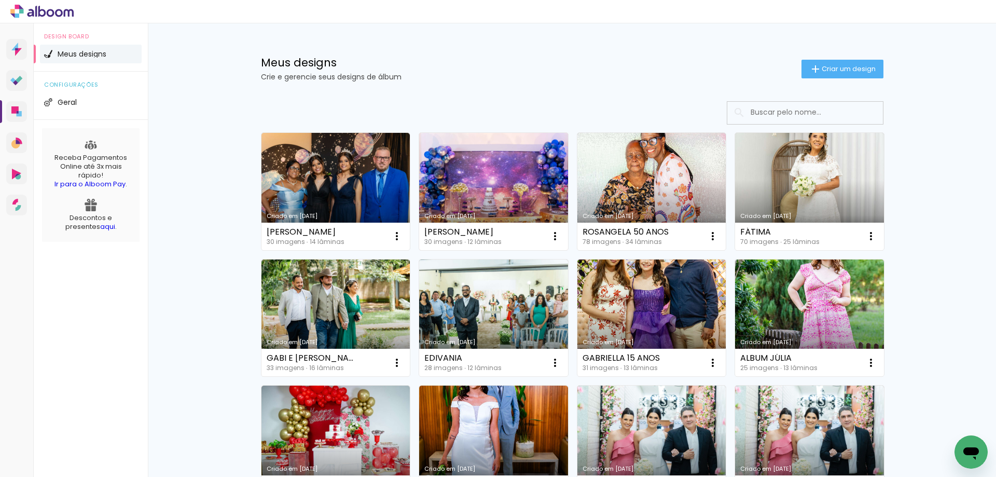
click at [487, 175] on link "Criado em [DATE]" at bounding box center [493, 191] width 149 height 117
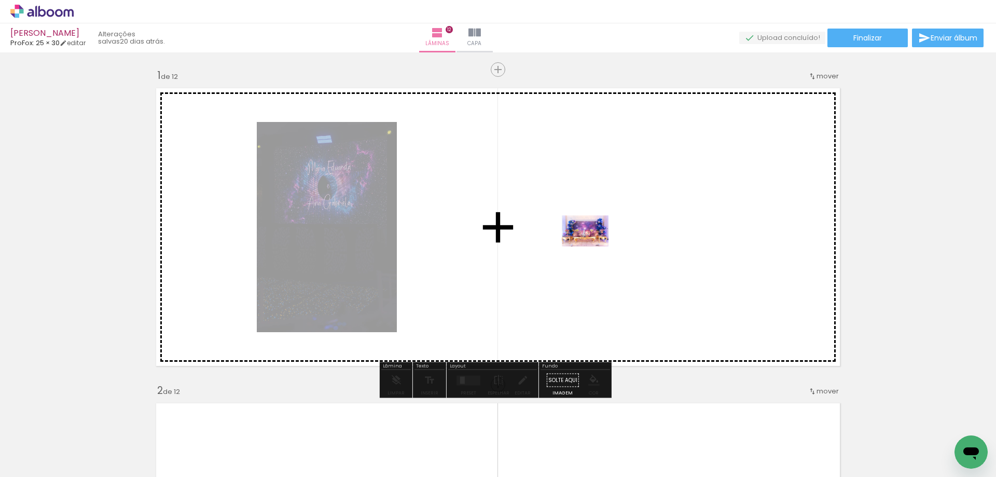
drag, startPoint x: 112, startPoint y: 448, endPoint x: 593, endPoint y: 246, distance: 521.7
click at [593, 246] on quentale-workspace at bounding box center [498, 238] width 996 height 477
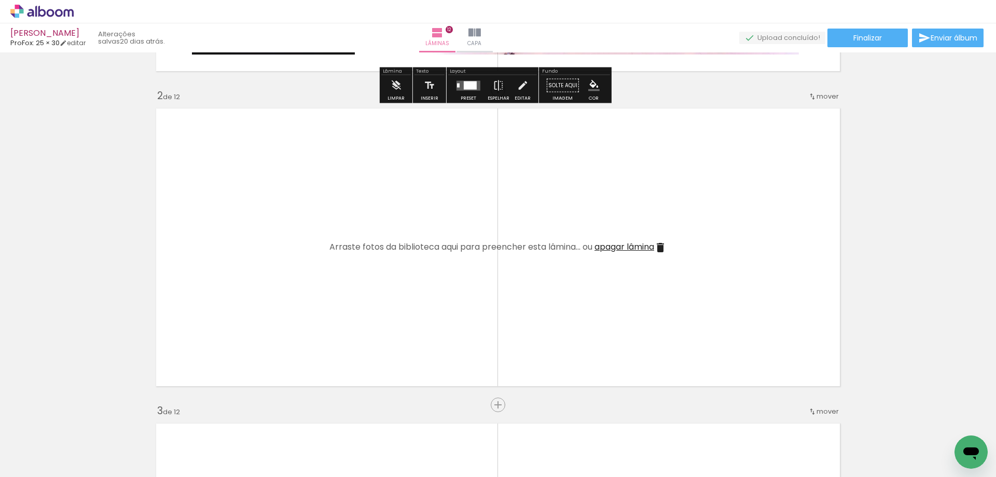
scroll to position [311, 0]
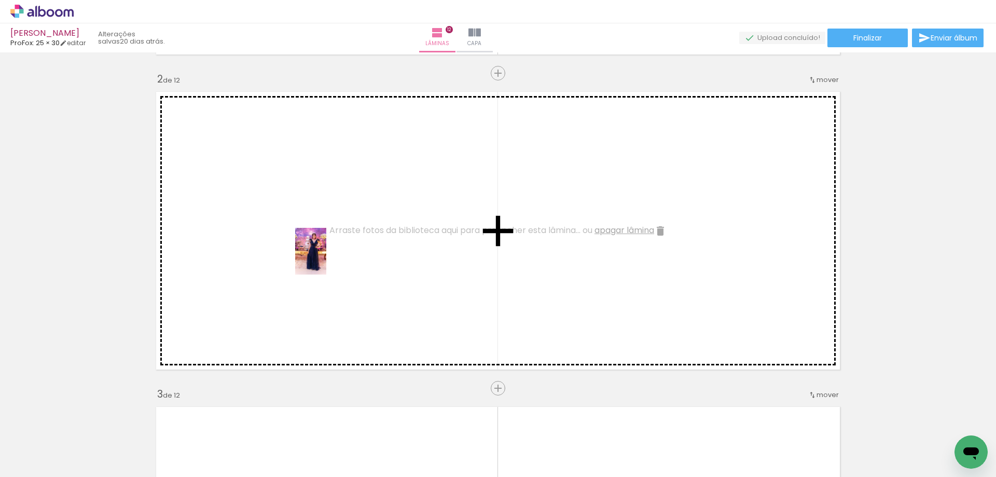
drag, startPoint x: 689, startPoint y: 455, endPoint x: 324, endPoint y: 257, distance: 415.2
click at [324, 257] on quentale-workspace at bounding box center [498, 238] width 996 height 477
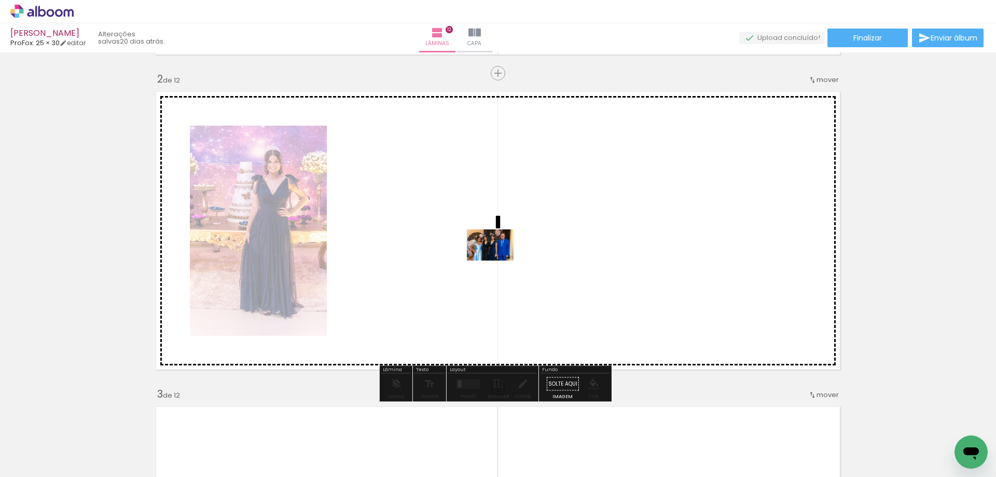
drag, startPoint x: 274, startPoint y: 440, endPoint x: 498, endPoint y: 261, distance: 287.2
click at [498, 261] on quentale-workspace at bounding box center [498, 238] width 996 height 477
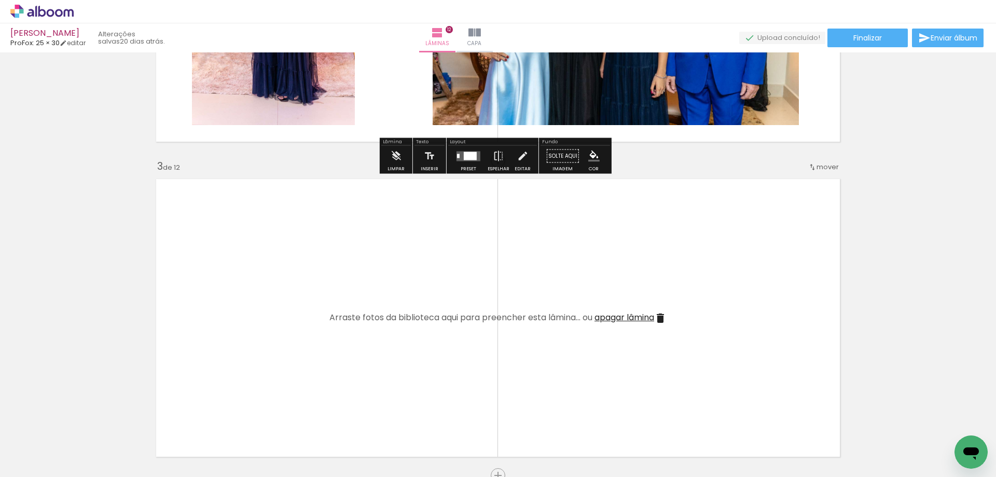
scroll to position [571, 0]
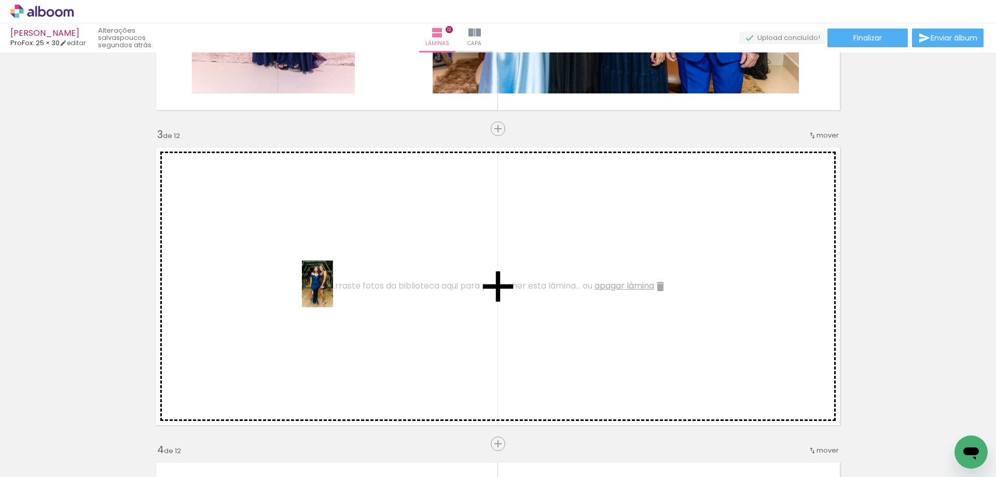
drag, startPoint x: 457, startPoint y: 437, endPoint x: 321, endPoint y: 284, distance: 204.7
click at [321, 284] on quentale-workspace at bounding box center [498, 238] width 996 height 477
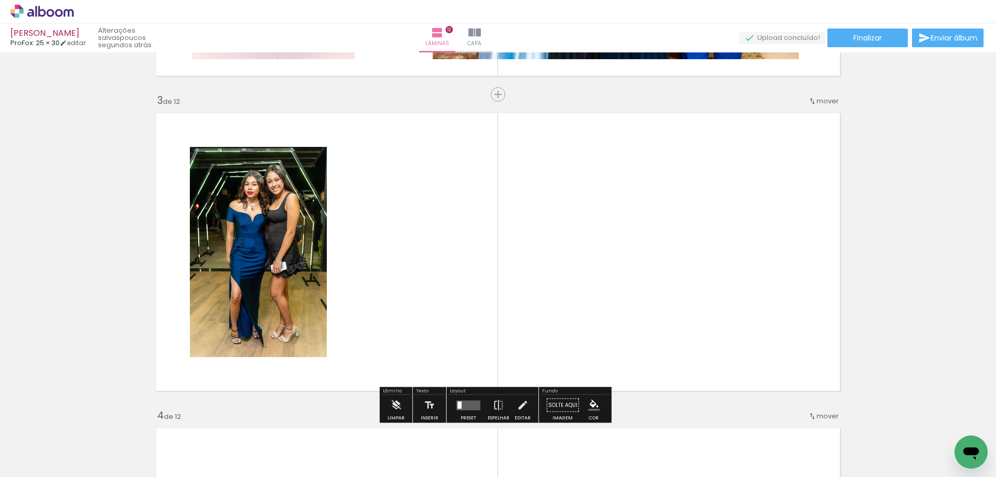
scroll to position [623, 0]
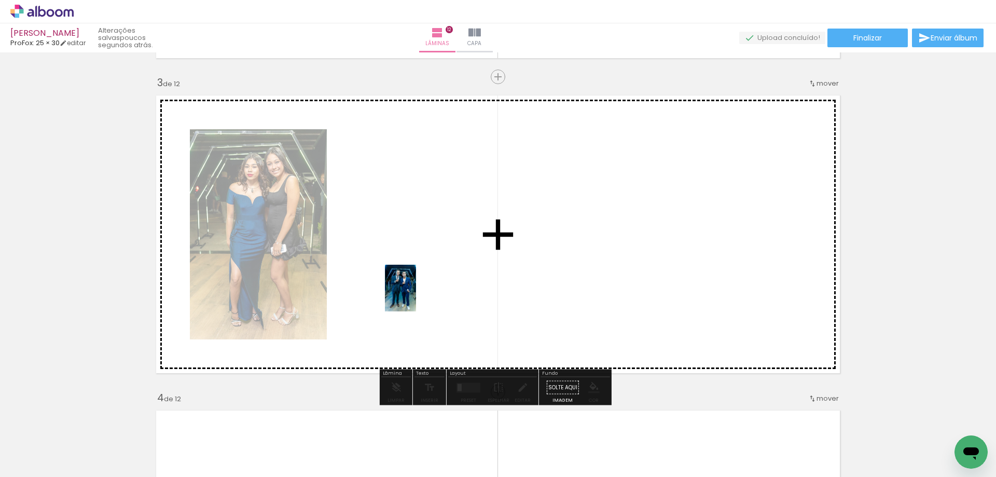
drag, startPoint x: 399, startPoint y: 446, endPoint x: 423, endPoint y: 259, distance: 188.9
click at [423, 259] on quentale-workspace at bounding box center [498, 238] width 996 height 477
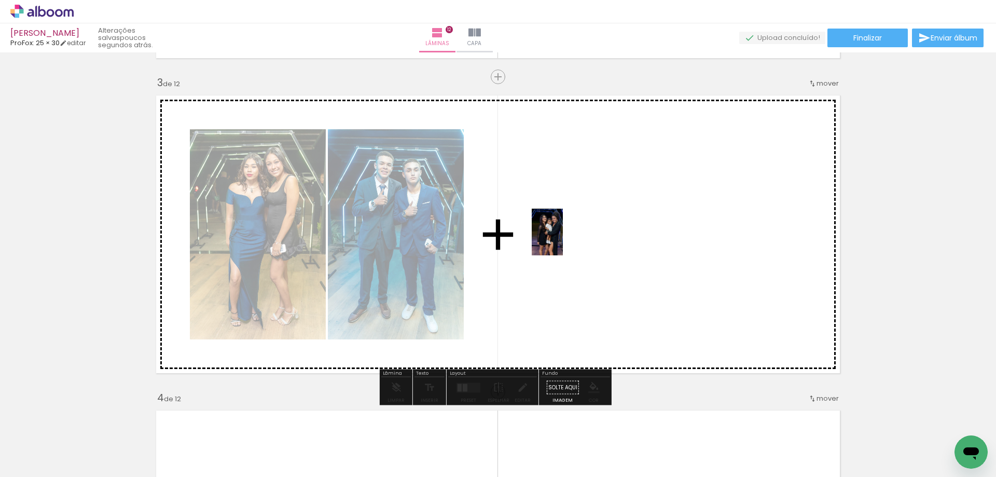
drag, startPoint x: 346, startPoint y: 436, endPoint x: 568, endPoint y: 236, distance: 299.4
click at [568, 236] on quentale-workspace at bounding box center [498, 238] width 996 height 477
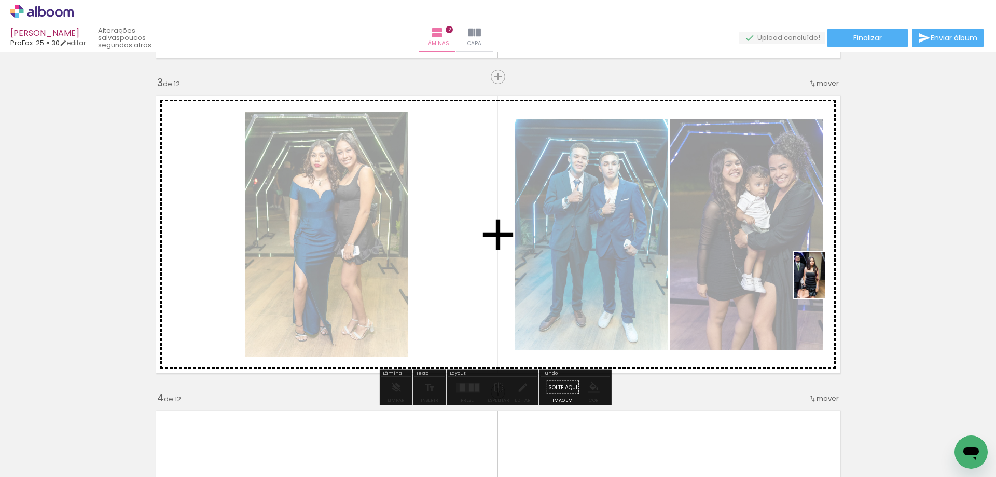
drag, startPoint x: 227, startPoint y: 443, endPoint x: 826, endPoint y: 283, distance: 619.9
click at [826, 283] on quentale-workspace at bounding box center [498, 238] width 996 height 477
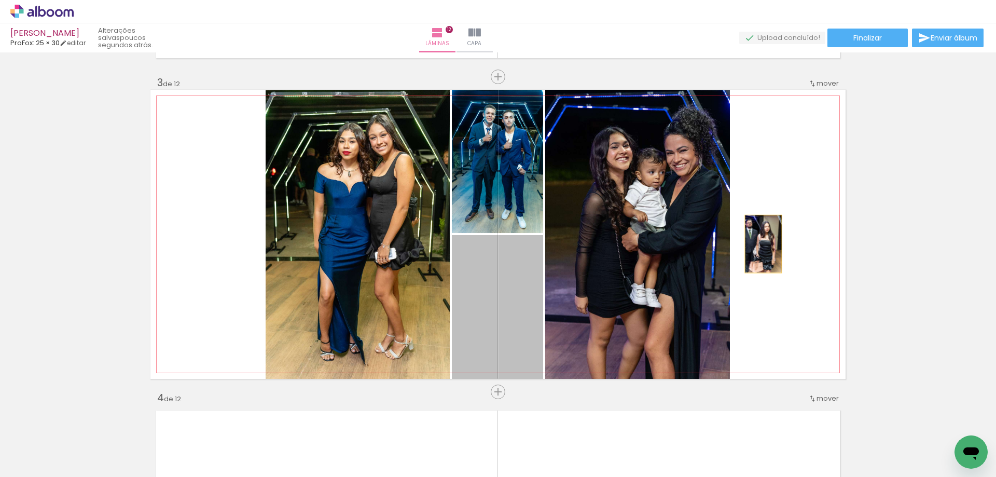
drag, startPoint x: 520, startPoint y: 332, endPoint x: 760, endPoint y: 244, distance: 255.5
click at [760, 244] on quentale-layouter at bounding box center [497, 234] width 695 height 289
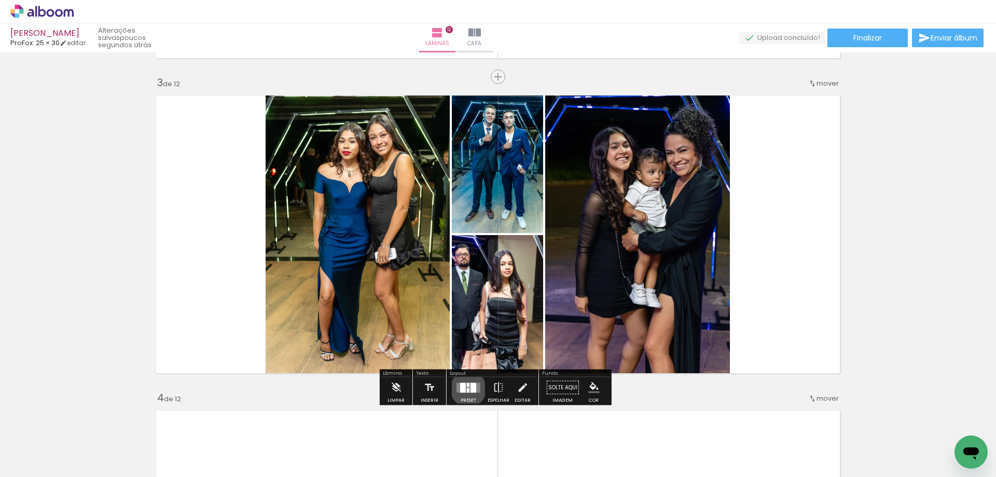
click at [467, 389] on div at bounding box center [468, 390] width 3 height 5
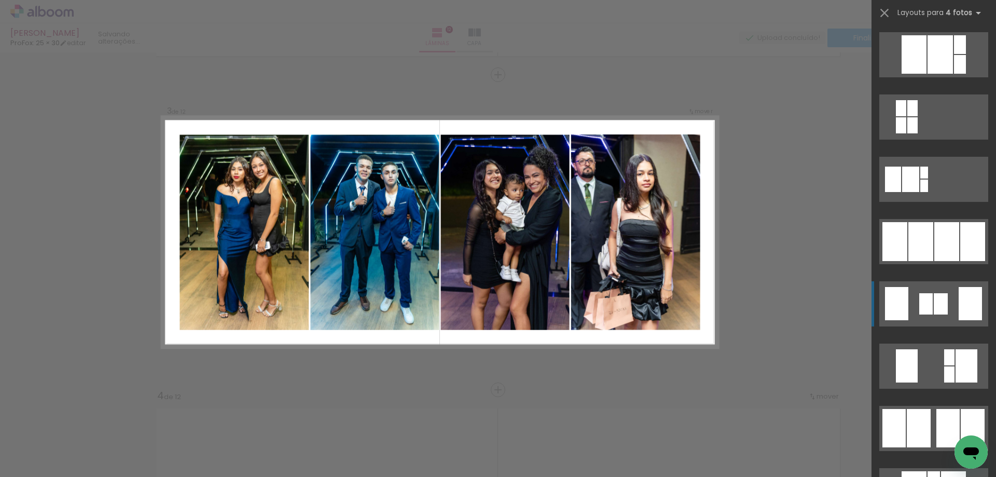
scroll to position [571, 0]
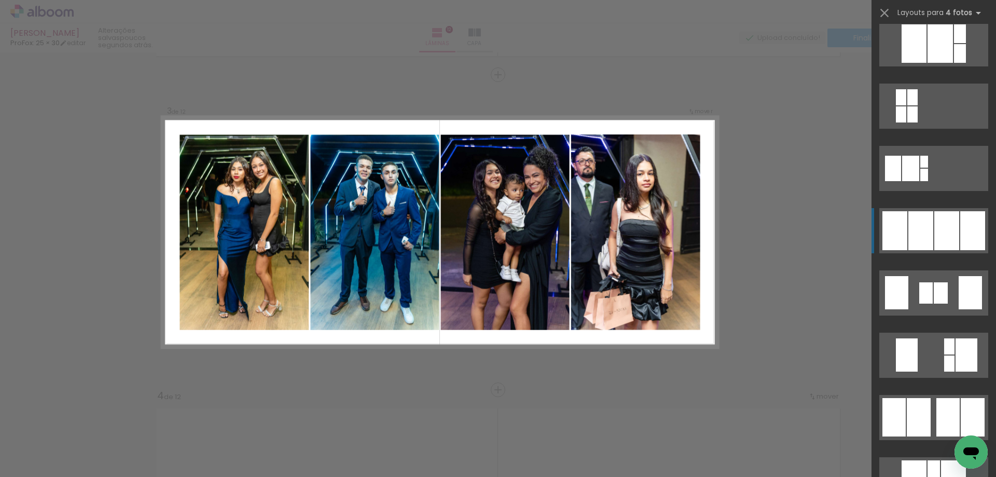
click at [926, 240] on div at bounding box center [921, 230] width 25 height 39
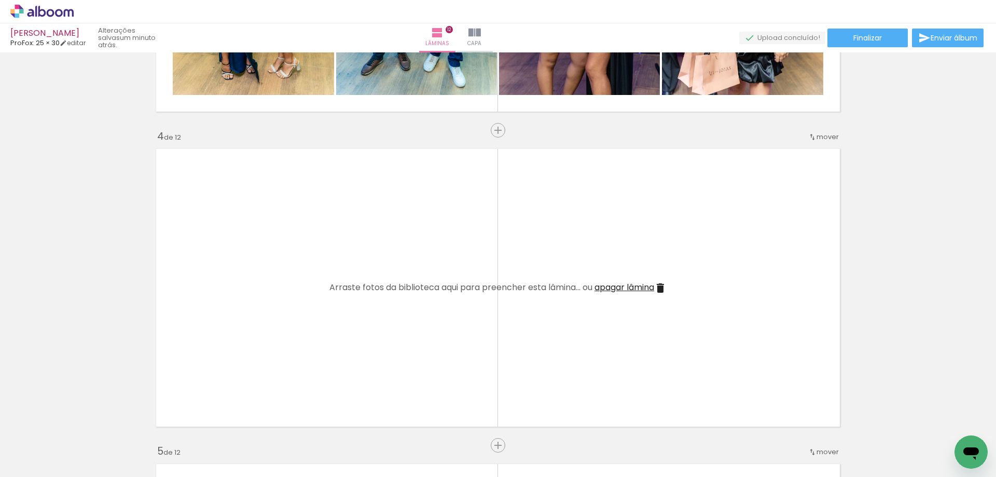
scroll to position [936, 0]
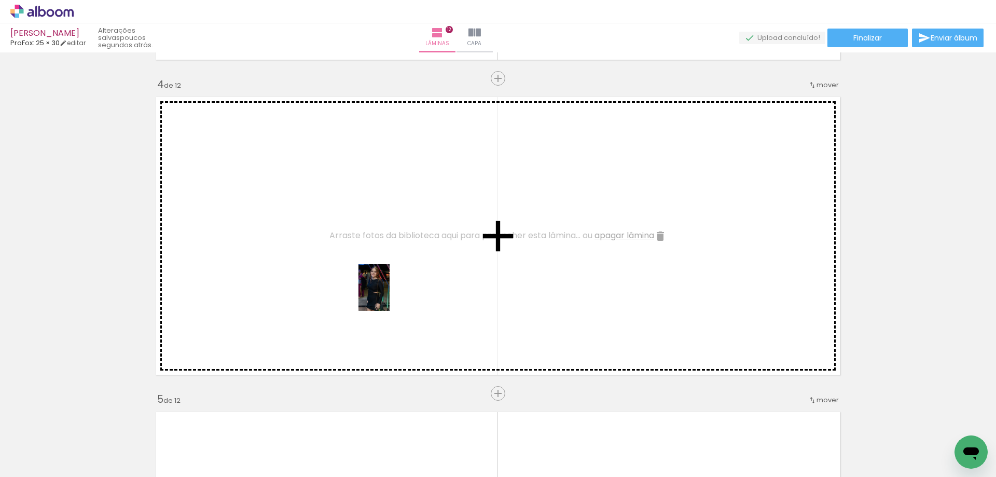
drag, startPoint x: 634, startPoint y: 446, endPoint x: 390, endPoint y: 295, distance: 286.6
click at [390, 295] on quentale-workspace at bounding box center [498, 238] width 996 height 477
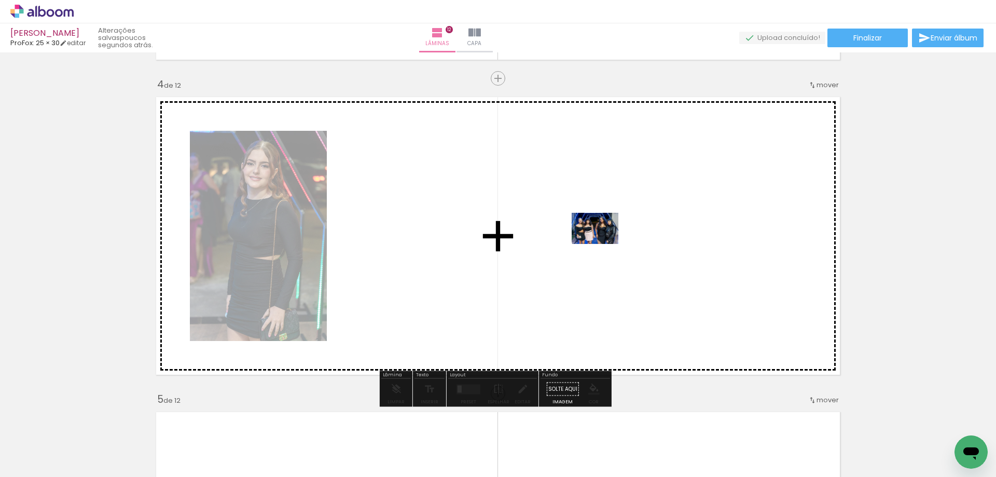
drag, startPoint x: 505, startPoint y: 444, endPoint x: 612, endPoint y: 221, distance: 247.7
click at [612, 221] on quentale-workspace at bounding box center [498, 238] width 996 height 477
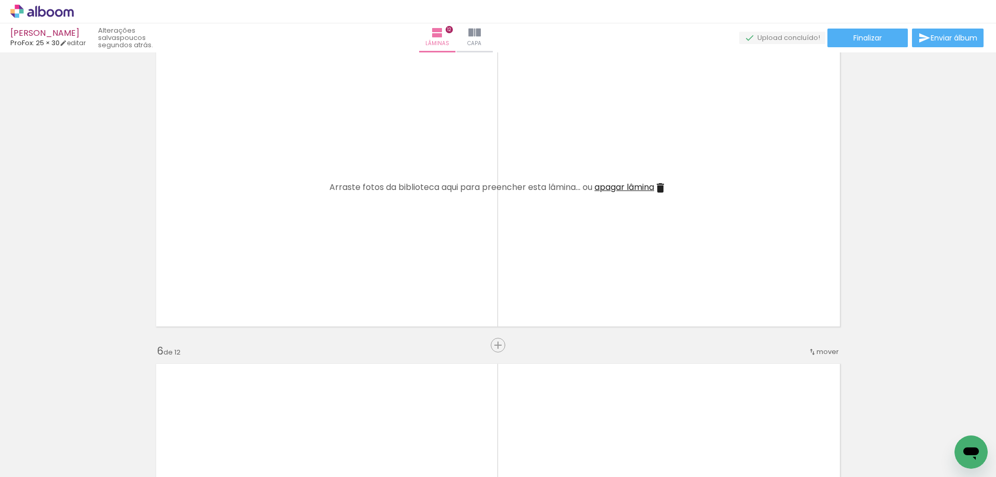
scroll to position [0, 297]
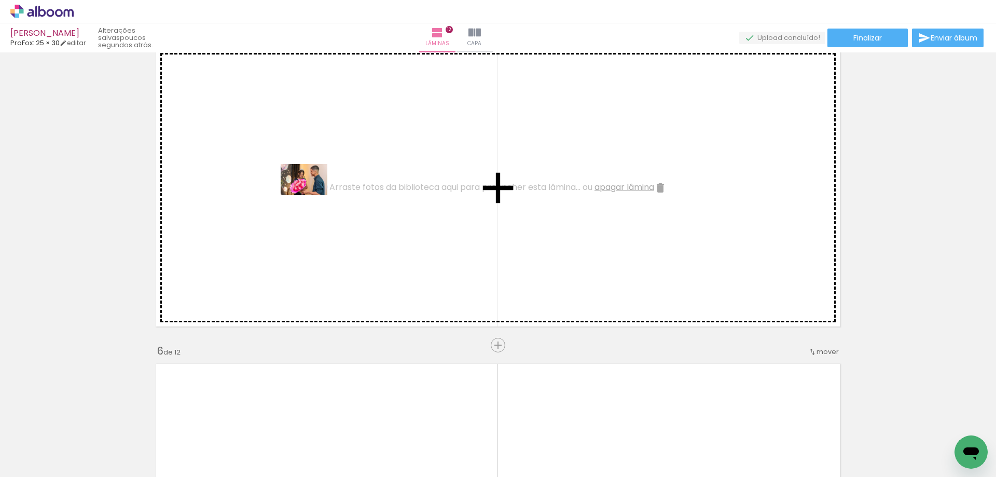
drag, startPoint x: 290, startPoint y: 438, endPoint x: 315, endPoint y: 189, distance: 250.9
click at [315, 189] on quentale-workspace at bounding box center [498, 238] width 996 height 477
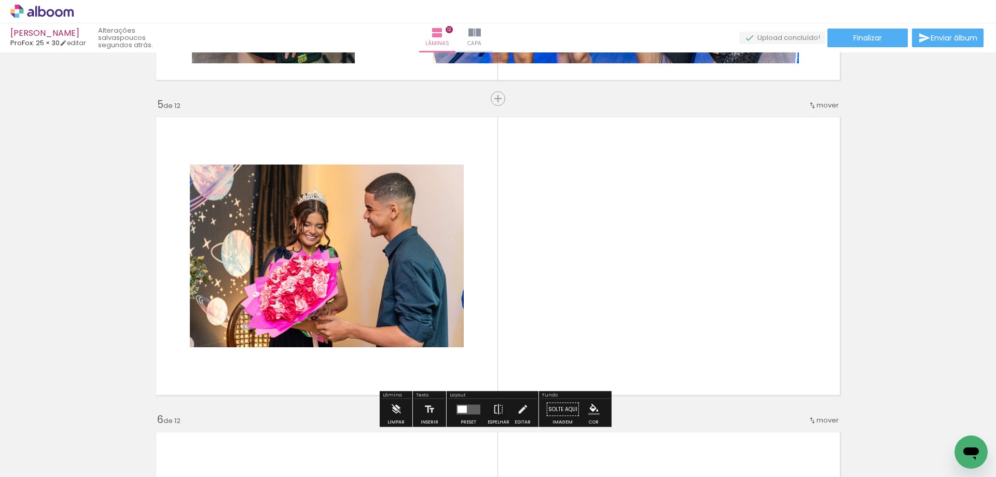
scroll to position [1248, 0]
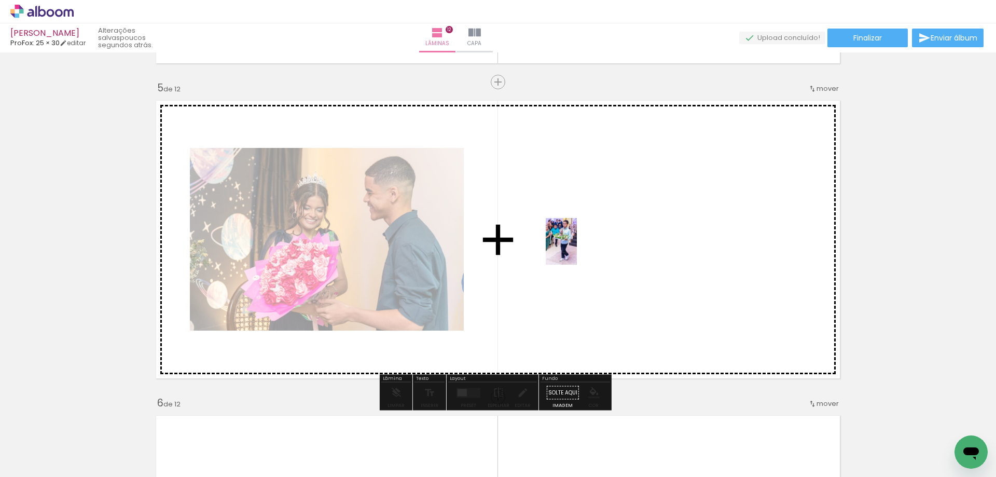
drag, startPoint x: 505, startPoint y: 447, endPoint x: 578, endPoint y: 247, distance: 212.6
click at [578, 247] on quentale-workspace at bounding box center [498, 238] width 996 height 477
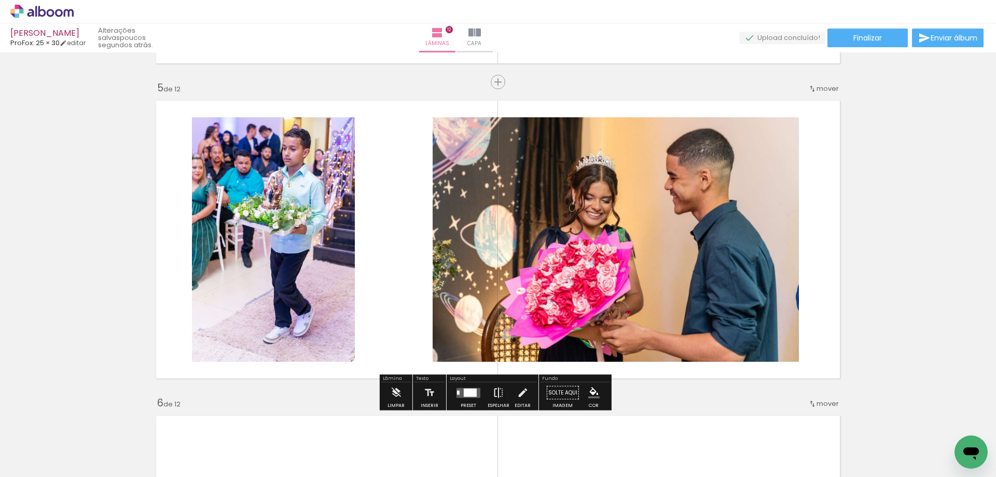
click at [498, 396] on iron-icon at bounding box center [498, 392] width 11 height 21
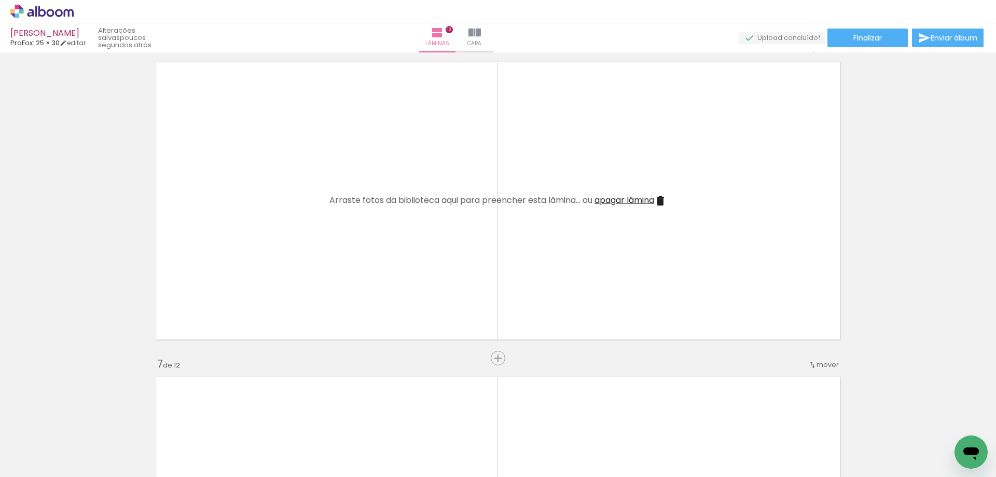
scroll to position [1611, 0]
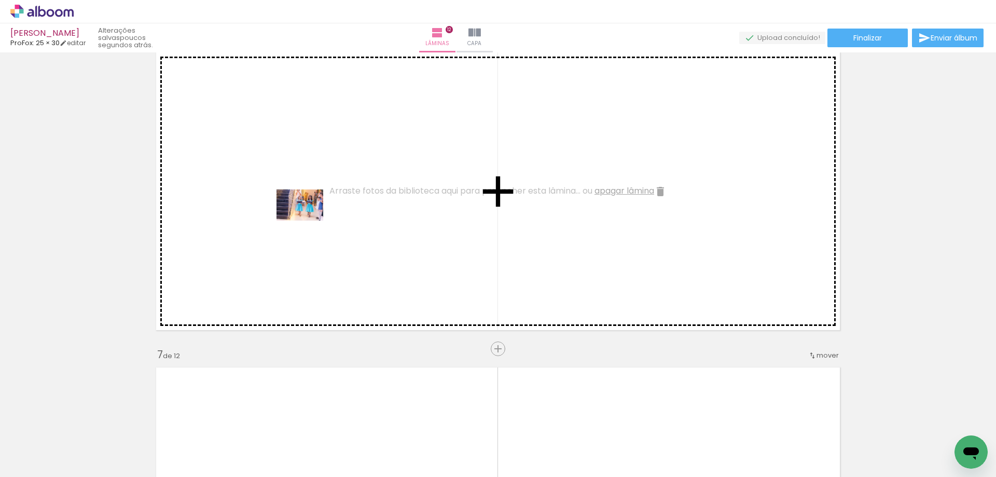
drag, startPoint x: 732, startPoint y: 447, endPoint x: 308, endPoint y: 221, distance: 480.6
click at [308, 221] on quentale-workspace at bounding box center [498, 238] width 996 height 477
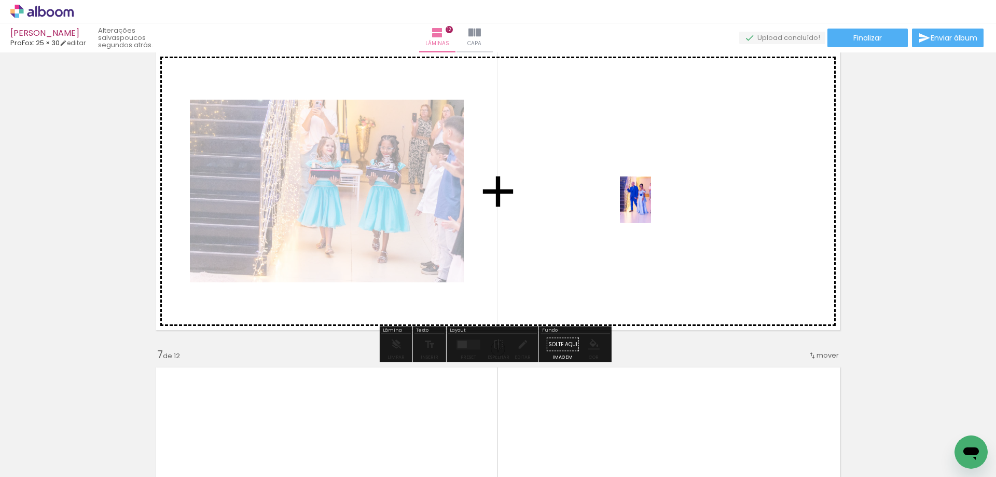
drag, startPoint x: 569, startPoint y: 430, endPoint x: 651, endPoint y: 208, distance: 237.2
click at [651, 208] on quentale-workspace at bounding box center [498, 238] width 996 height 477
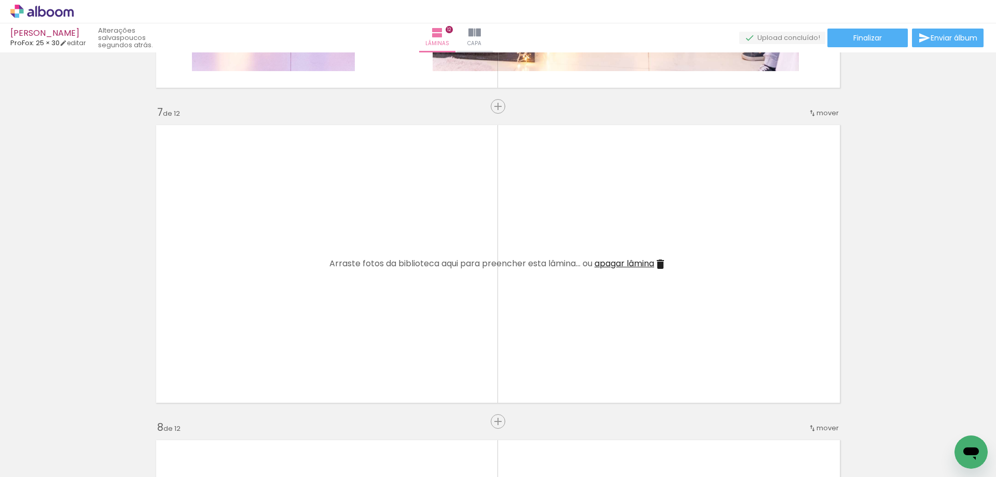
scroll to position [1870, 0]
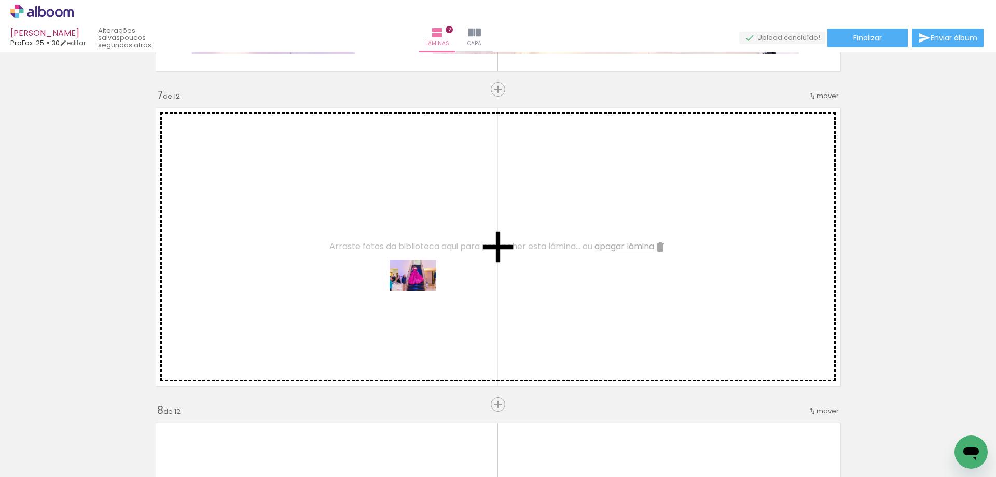
drag, startPoint x: 621, startPoint y: 445, endPoint x: 389, endPoint y: 287, distance: 280.5
click at [389, 287] on quentale-workspace at bounding box center [498, 238] width 996 height 477
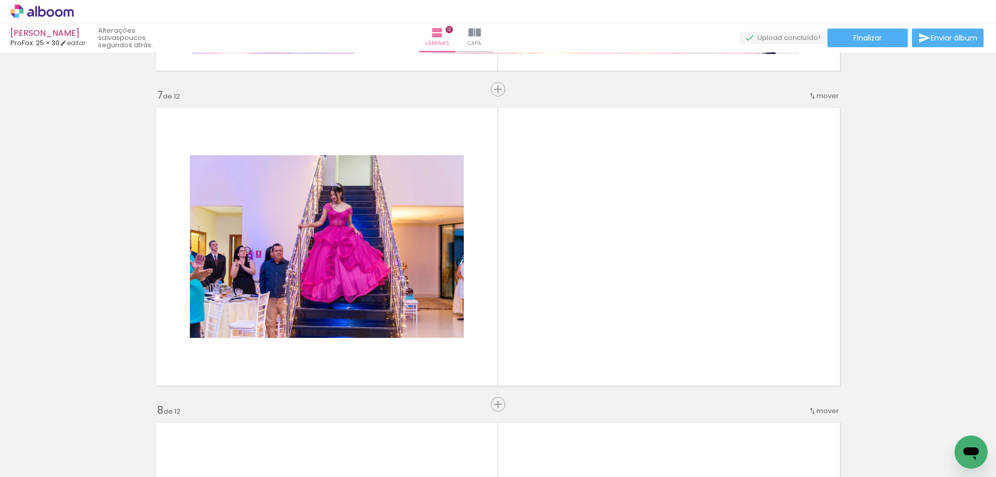
scroll to position [0, 668]
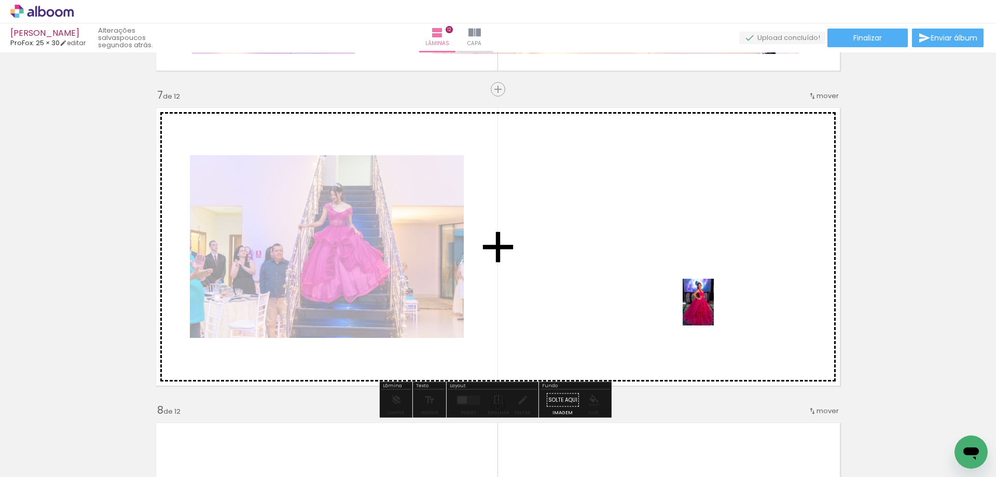
drag, startPoint x: 834, startPoint y: 451, endPoint x: 703, endPoint y: 291, distance: 207.6
click at [703, 293] on quentale-workspace at bounding box center [498, 238] width 996 height 477
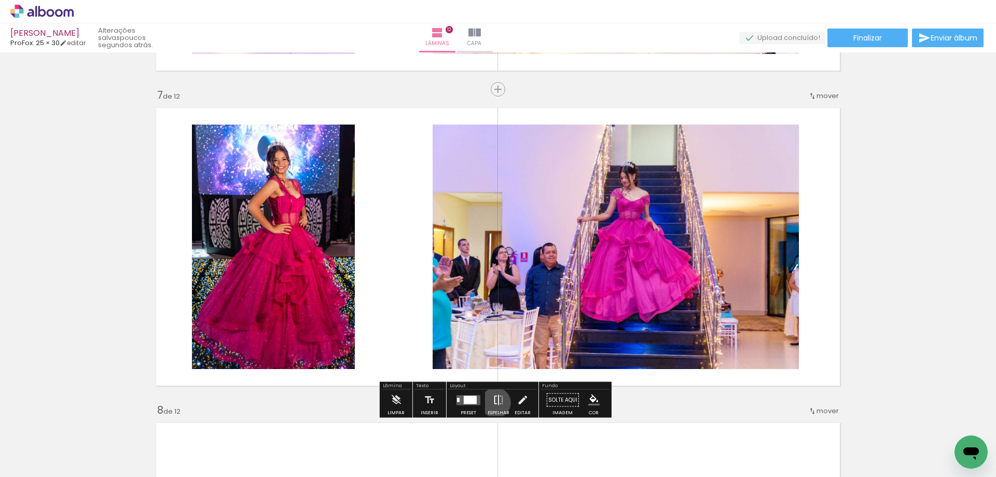
click at [494, 403] on iron-icon at bounding box center [498, 400] width 11 height 21
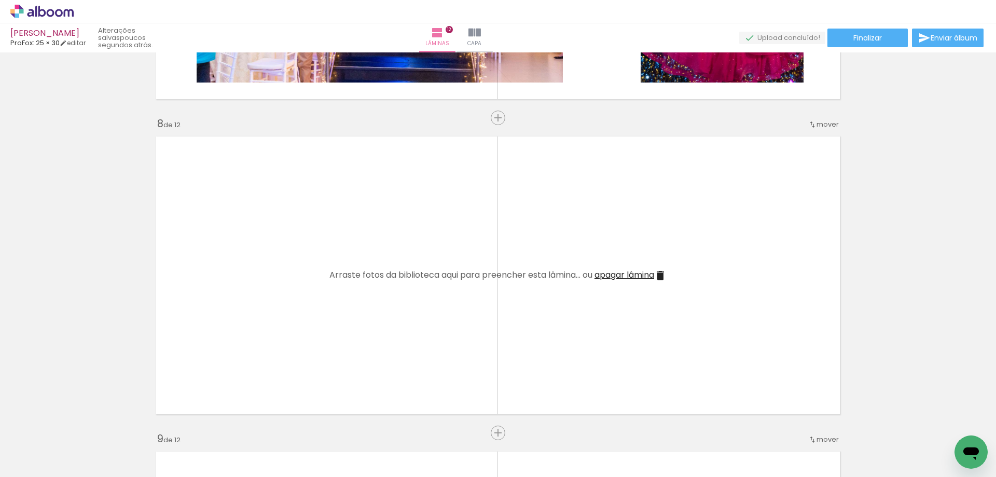
scroll to position [2182, 0]
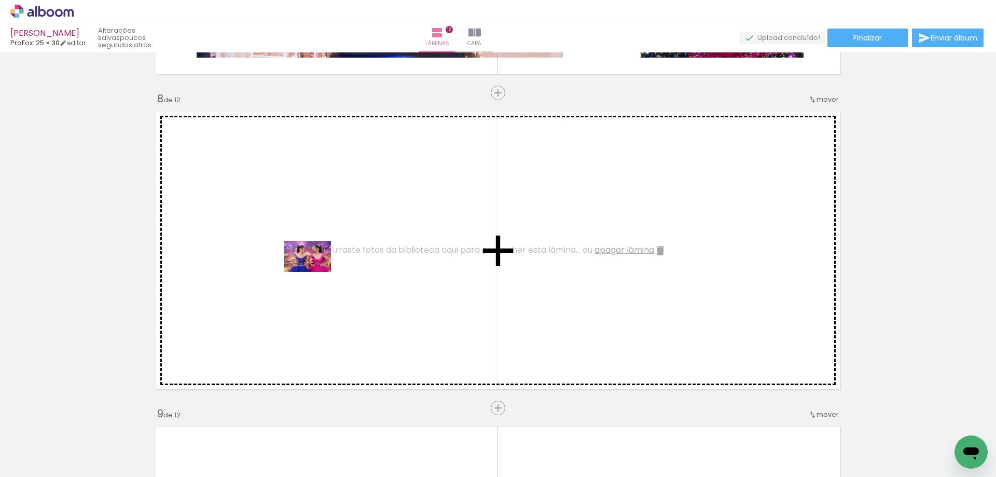
drag, startPoint x: 769, startPoint y: 448, endPoint x: 271, endPoint y: 249, distance: 536.3
click at [271, 249] on quentale-workspace at bounding box center [498, 238] width 996 height 477
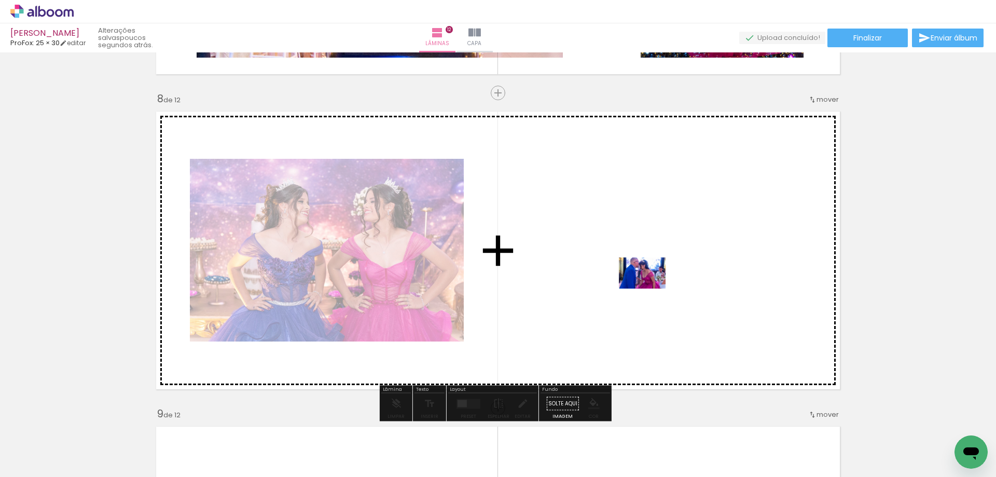
drag, startPoint x: 312, startPoint y: 447, endPoint x: 653, endPoint y: 287, distance: 376.5
click at [653, 287] on quentale-workspace at bounding box center [498, 238] width 996 height 477
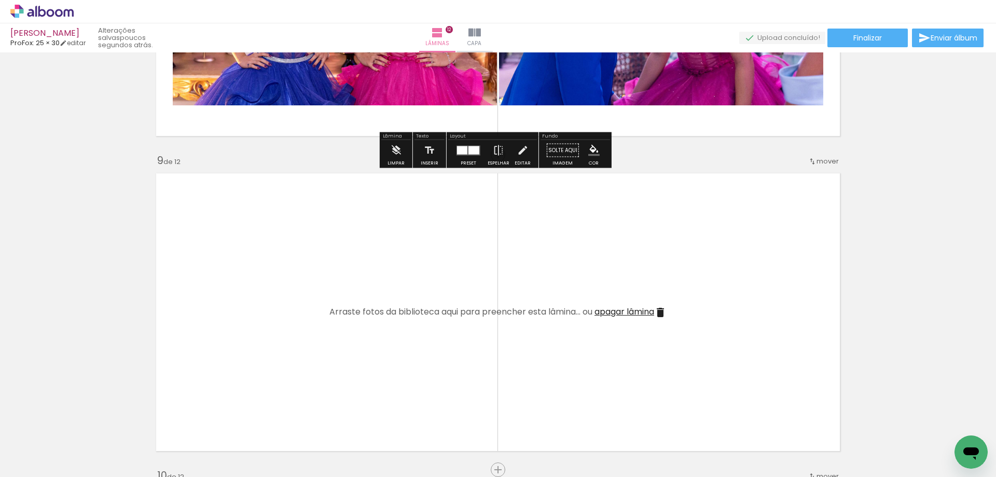
scroll to position [2441, 0]
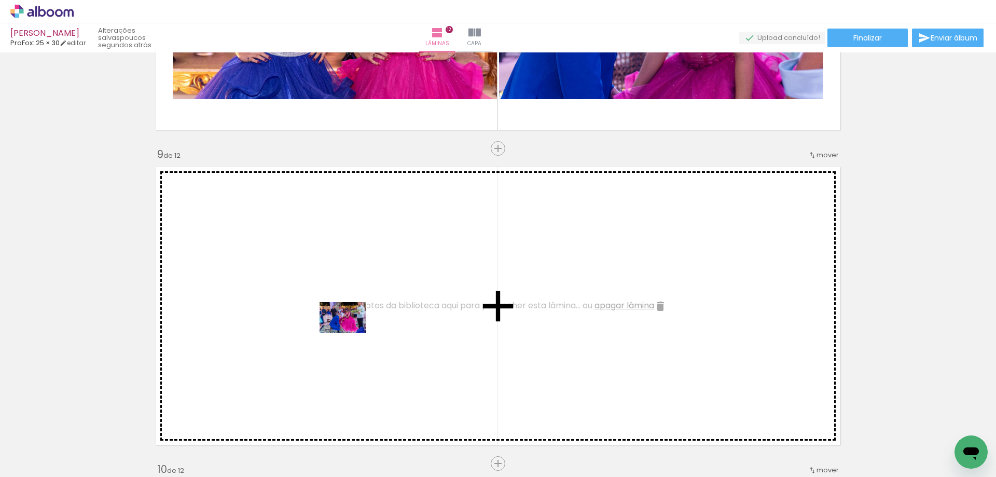
drag, startPoint x: 425, startPoint y: 443, endPoint x: 343, endPoint y: 323, distance: 145.2
click at [343, 323] on quentale-workspace at bounding box center [498, 238] width 996 height 477
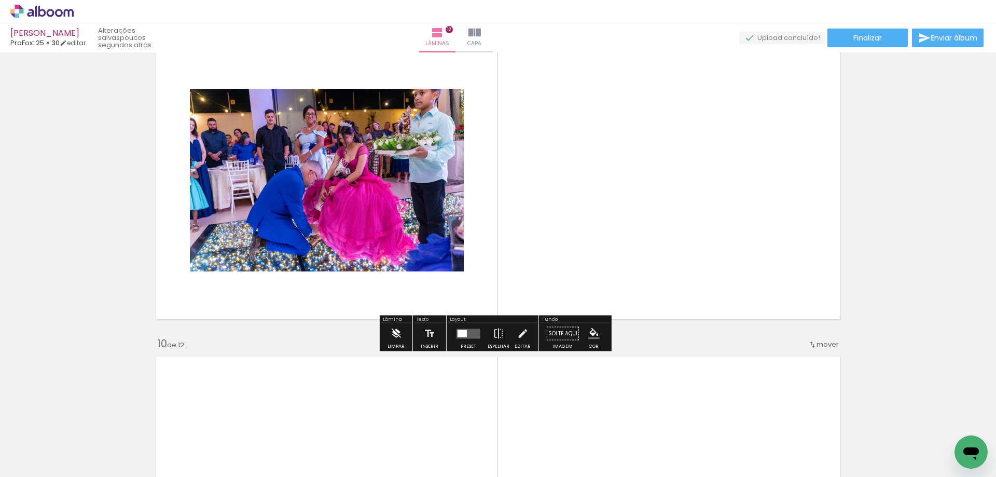
scroll to position [2597, 0]
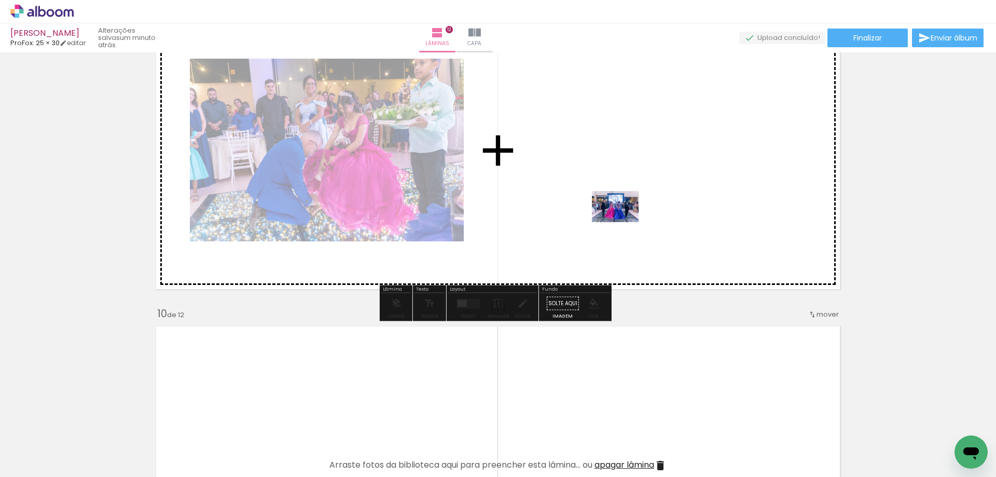
drag, startPoint x: 488, startPoint y: 441, endPoint x: 655, endPoint y: 182, distance: 308.5
click at [655, 182] on quentale-workspace at bounding box center [498, 238] width 996 height 477
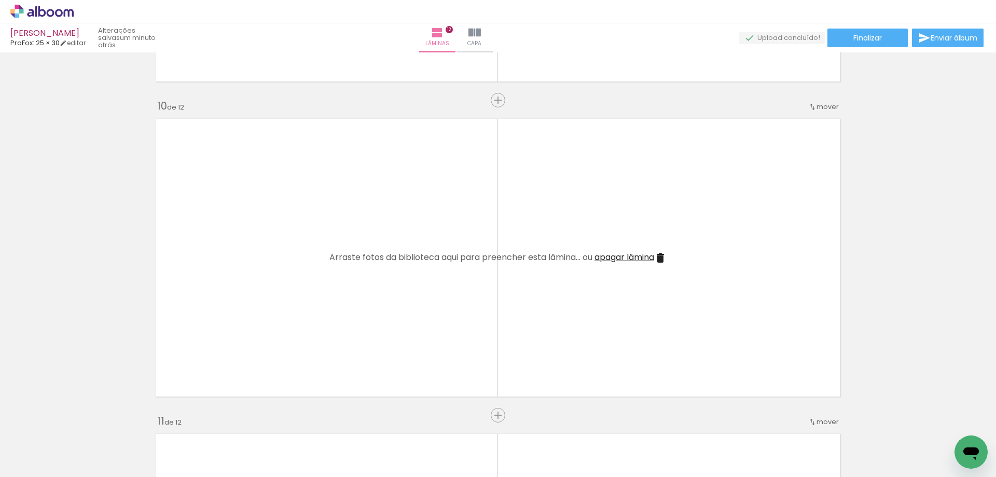
scroll to position [0, 343]
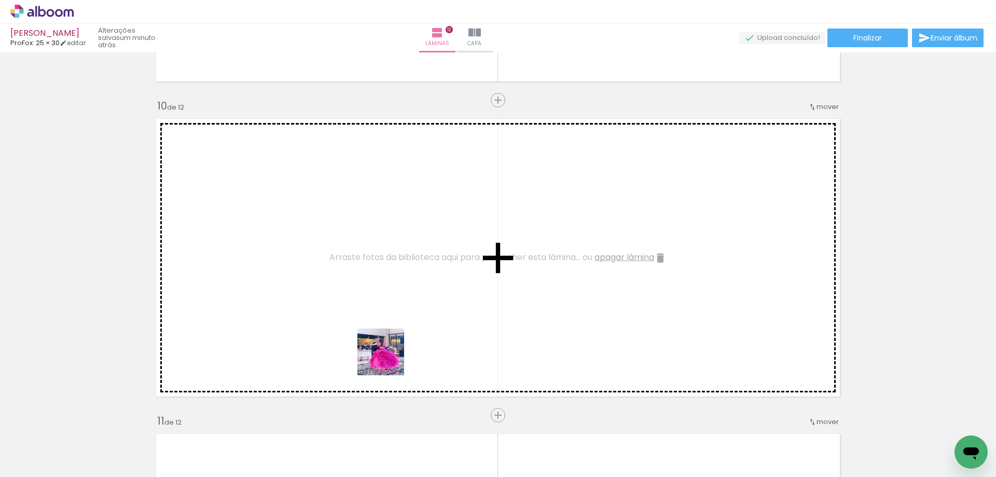
drag, startPoint x: 406, startPoint y: 450, endPoint x: 362, endPoint y: 275, distance: 180.9
click at [362, 280] on quentale-workspace at bounding box center [498, 238] width 996 height 477
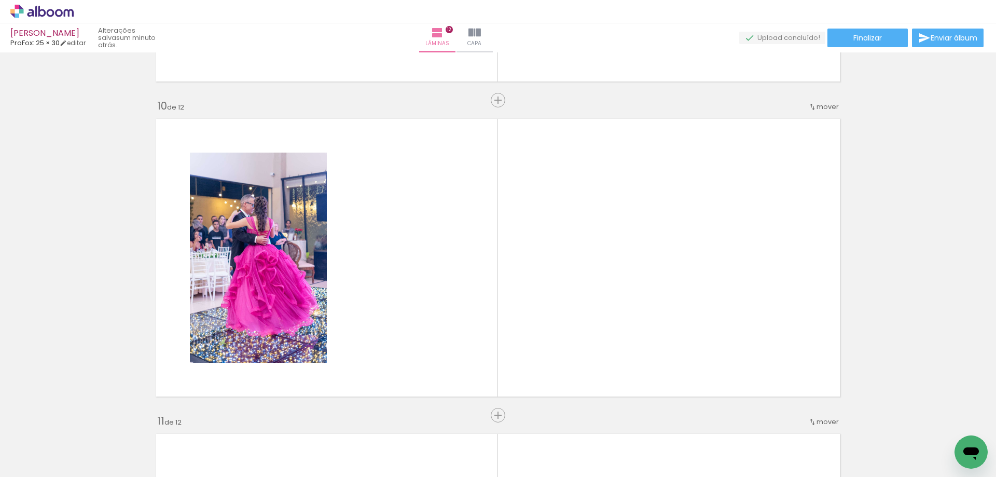
scroll to position [0, 623]
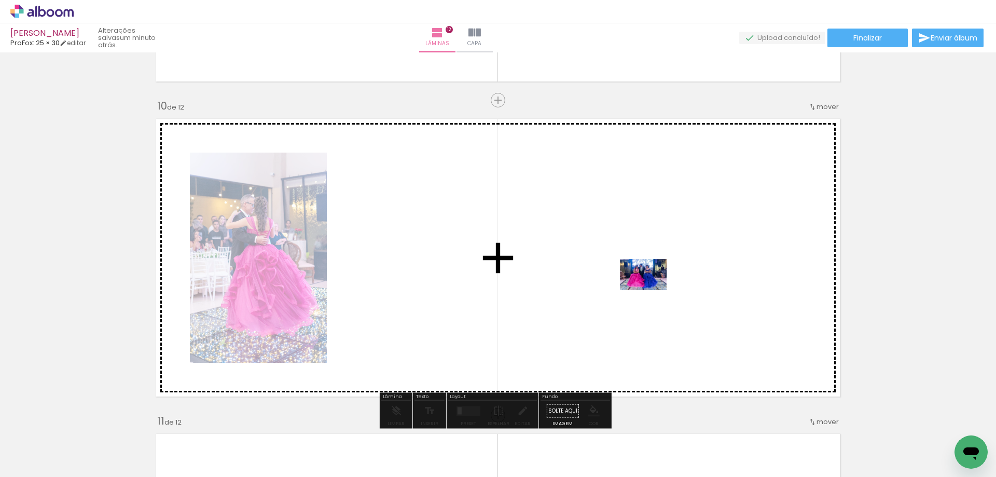
drag, startPoint x: 583, startPoint y: 447, endPoint x: 657, endPoint y: 273, distance: 189.5
click at [657, 273] on quentale-workspace at bounding box center [498, 238] width 996 height 477
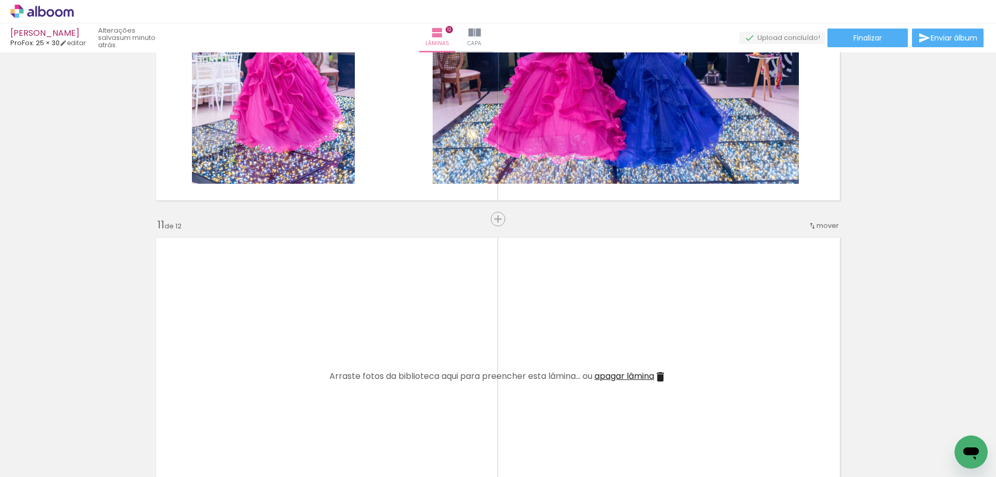
scroll to position [3012, 0]
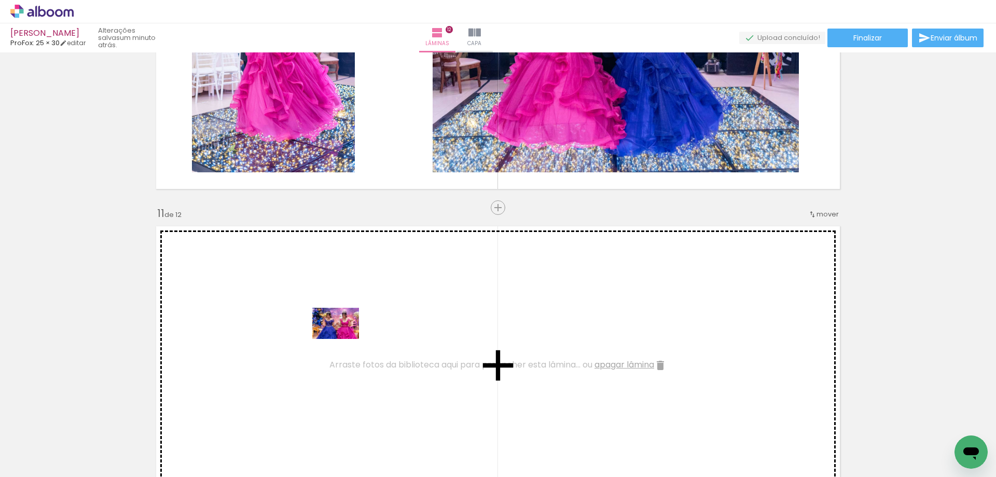
drag, startPoint x: 646, startPoint y: 451, endPoint x: 344, endPoint y: 339, distance: 322.3
click at [344, 339] on quentale-workspace at bounding box center [498, 238] width 996 height 477
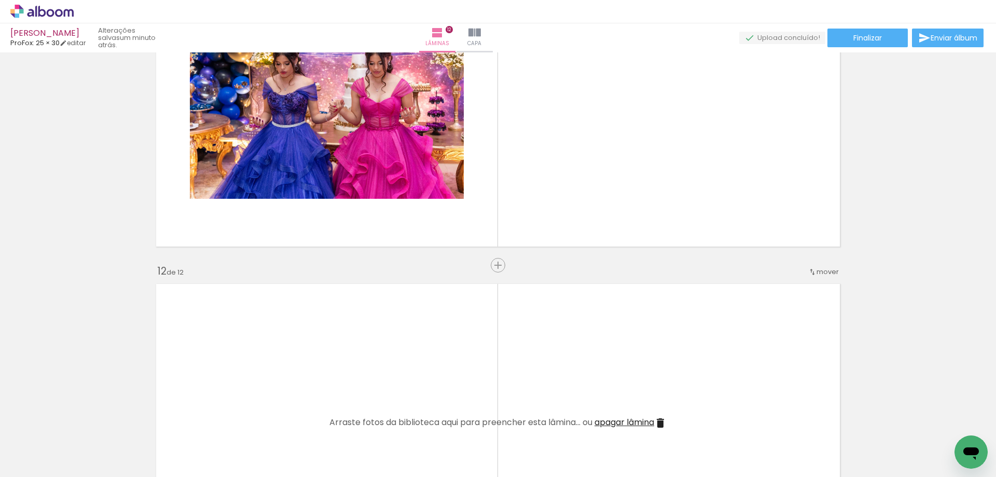
scroll to position [3271, 0]
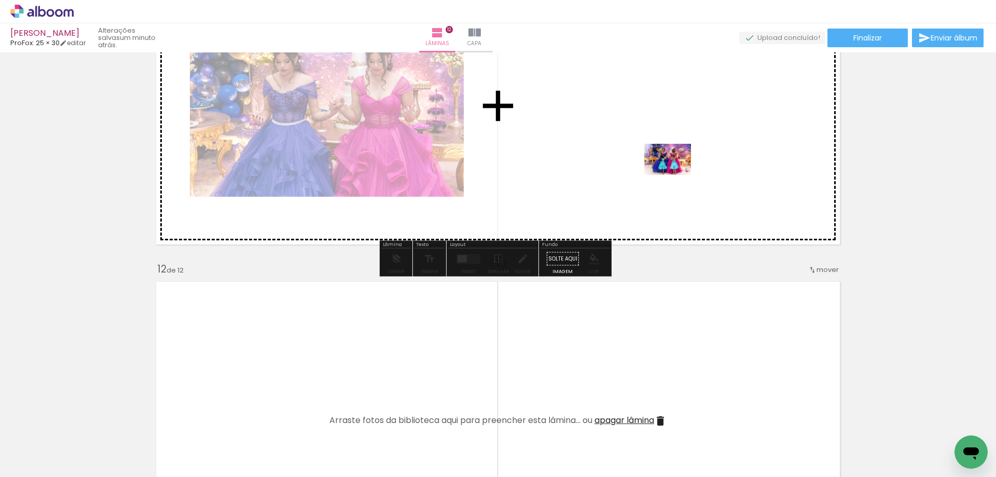
drag, startPoint x: 711, startPoint y: 448, endPoint x: 676, endPoint y: 173, distance: 277.4
click at [676, 173] on quentale-workspace at bounding box center [498, 238] width 996 height 477
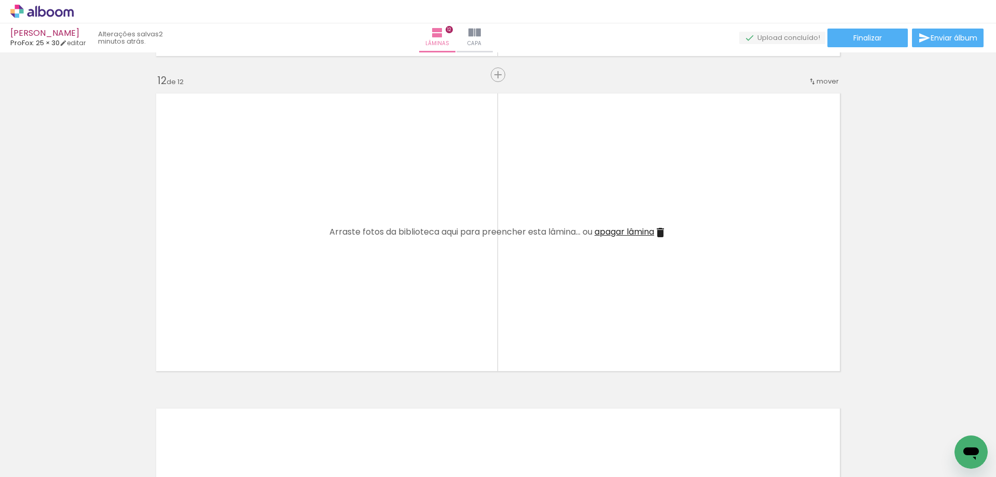
scroll to position [3479, 0]
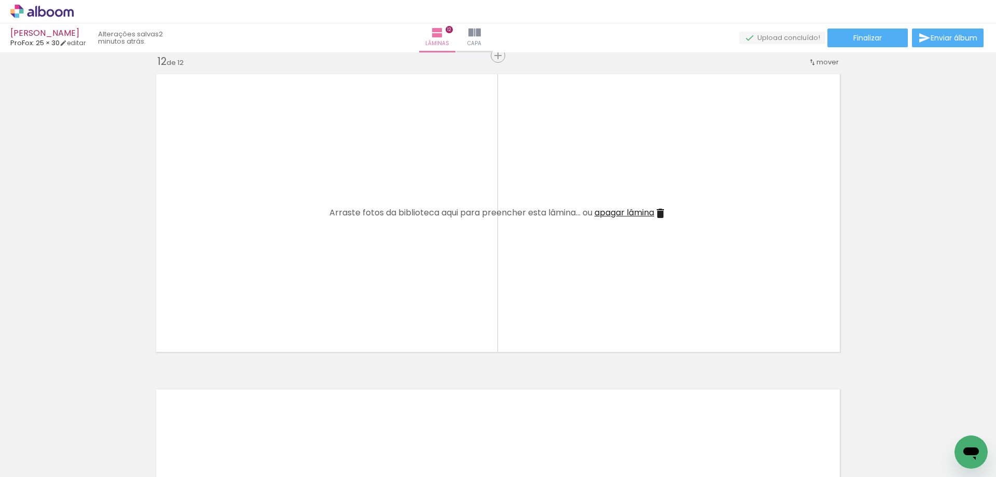
scroll to position [0, 623]
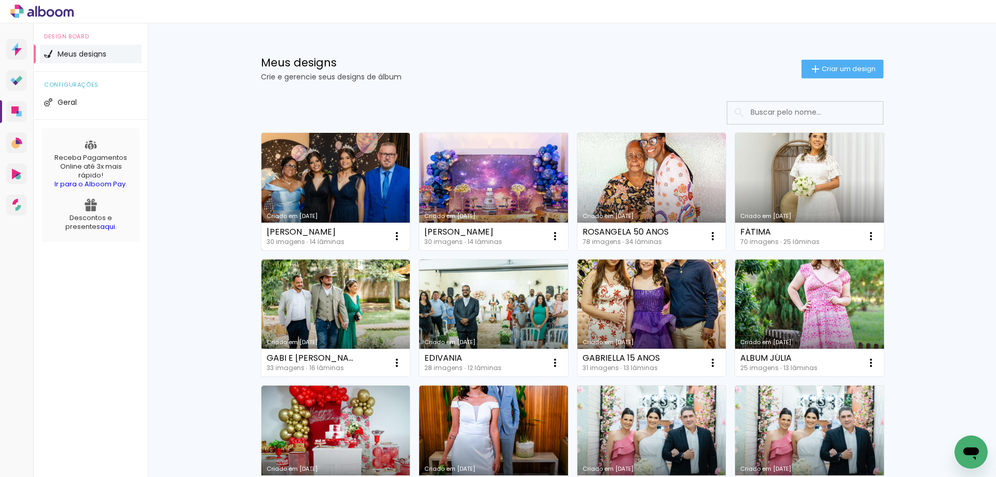
click at [289, 191] on link "Criado em [DATE]" at bounding box center [336, 191] width 149 height 117
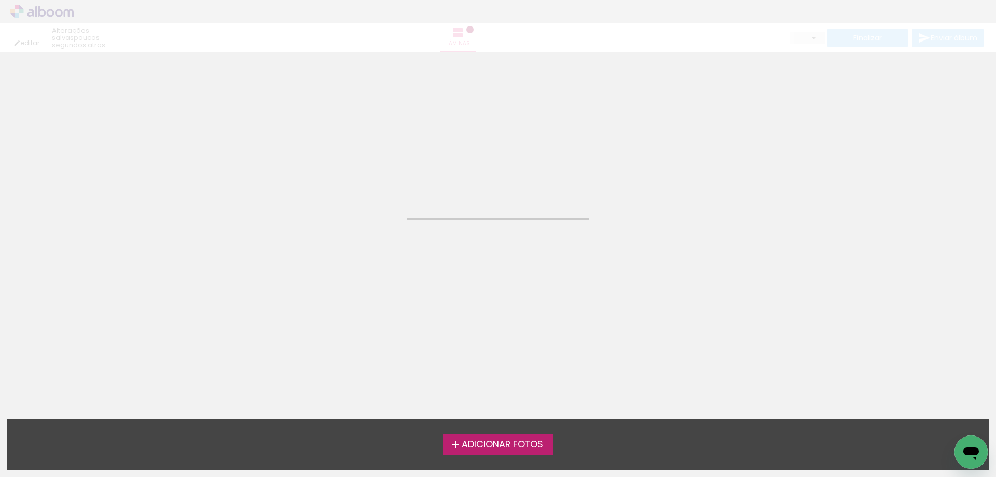
click at [289, 191] on neon-animated-pages "Confirmar Cancelar" at bounding box center [498, 264] width 996 height 424
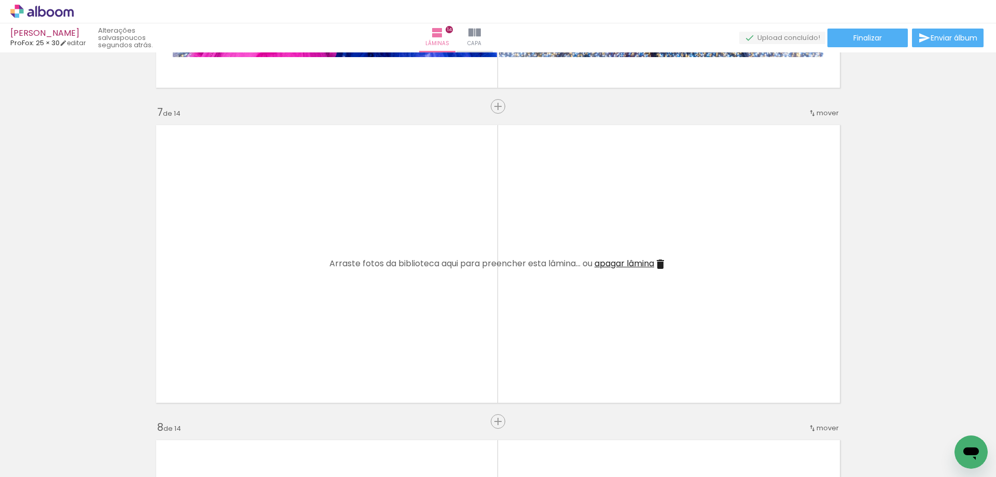
scroll to position [1878, 0]
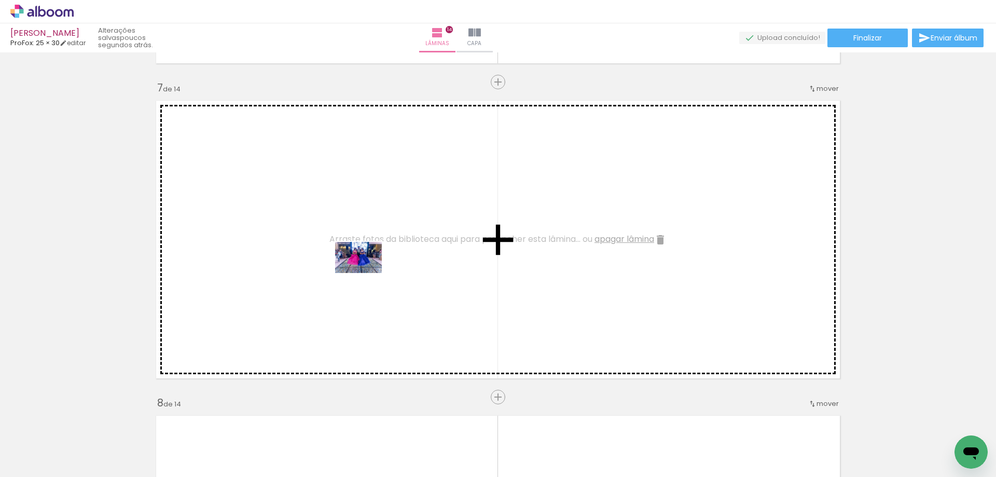
drag, startPoint x: 861, startPoint y: 447, endPoint x: 365, endPoint y: 271, distance: 526.4
click at [365, 271] on quentale-workspace at bounding box center [498, 238] width 996 height 477
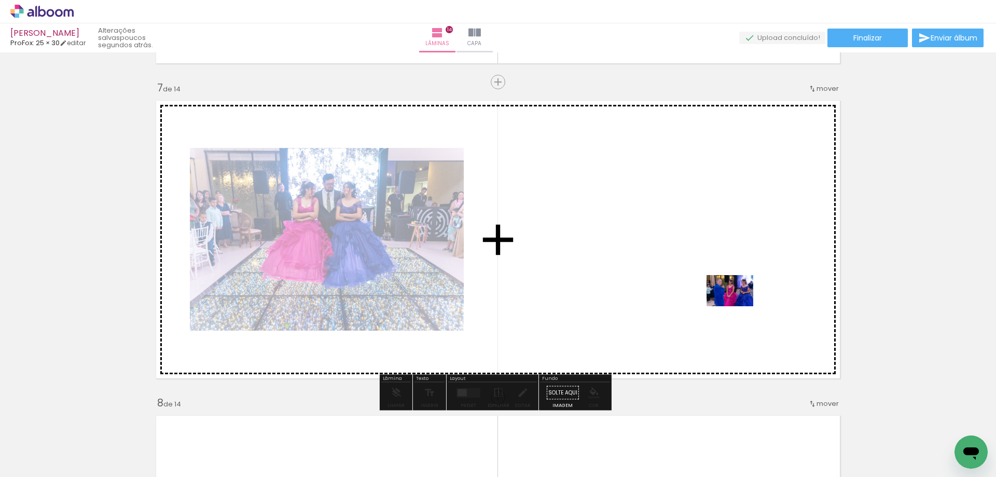
drag, startPoint x: 911, startPoint y: 447, endPoint x: 728, endPoint y: 296, distance: 237.7
click at [728, 296] on quentale-workspace at bounding box center [498, 238] width 996 height 477
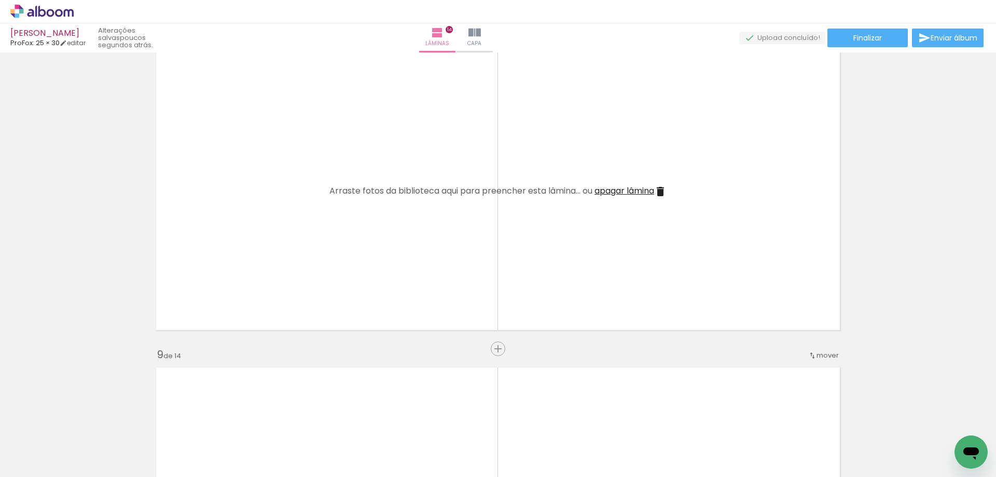
scroll to position [0, 302]
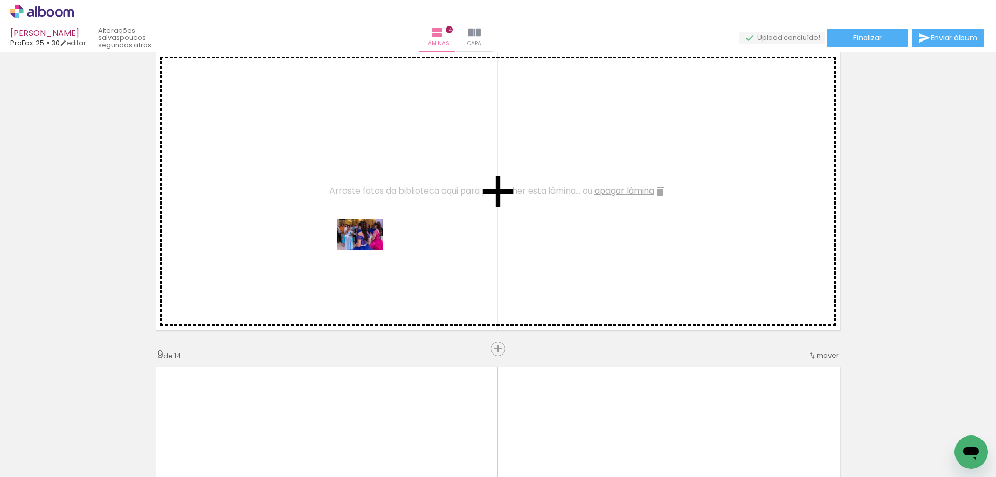
drag, startPoint x: 683, startPoint y: 451, endPoint x: 354, endPoint y: 222, distance: 401.2
click at [354, 222] on quentale-workspace at bounding box center [498, 238] width 996 height 477
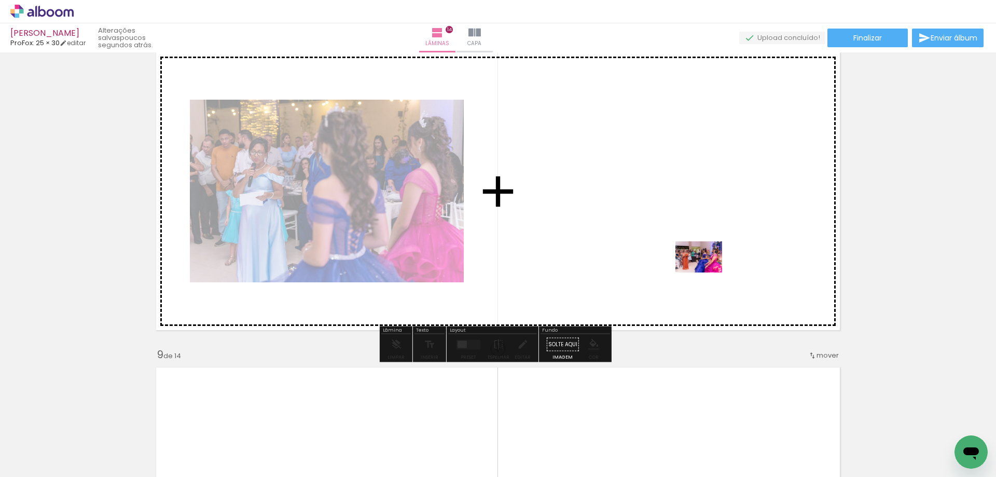
drag, startPoint x: 728, startPoint y: 450, endPoint x: 701, endPoint y: 236, distance: 216.0
click at [701, 236] on quentale-workspace at bounding box center [498, 238] width 996 height 477
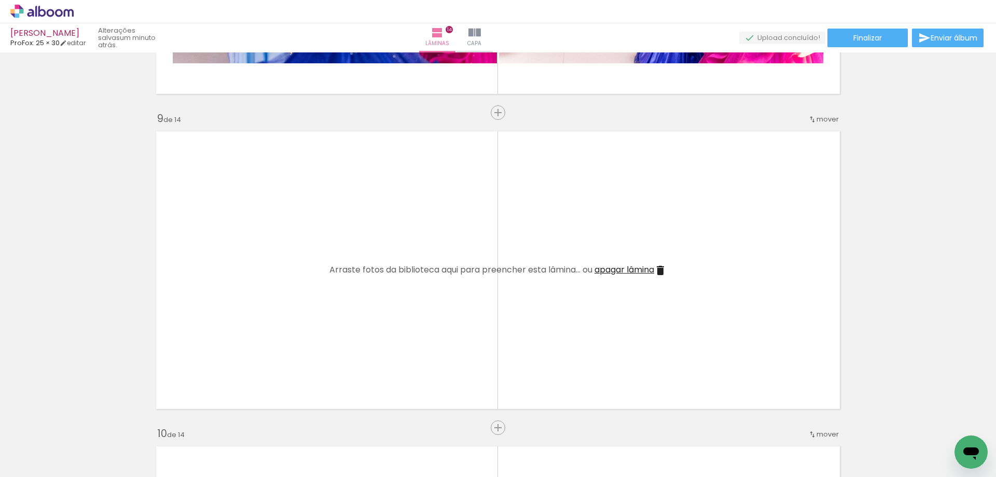
scroll to position [2500, 0]
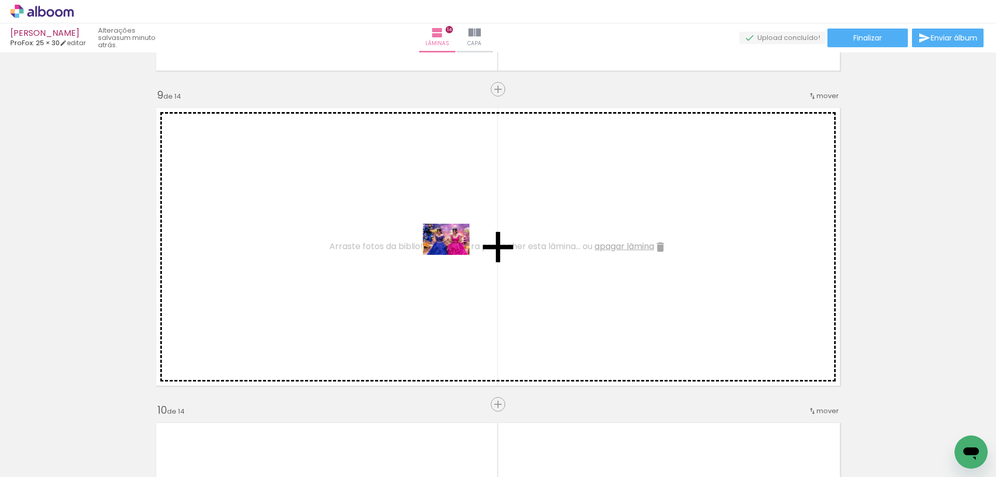
drag, startPoint x: 788, startPoint y: 443, endPoint x: 428, endPoint y: 245, distance: 411.1
click at [428, 245] on quentale-workspace at bounding box center [498, 238] width 996 height 477
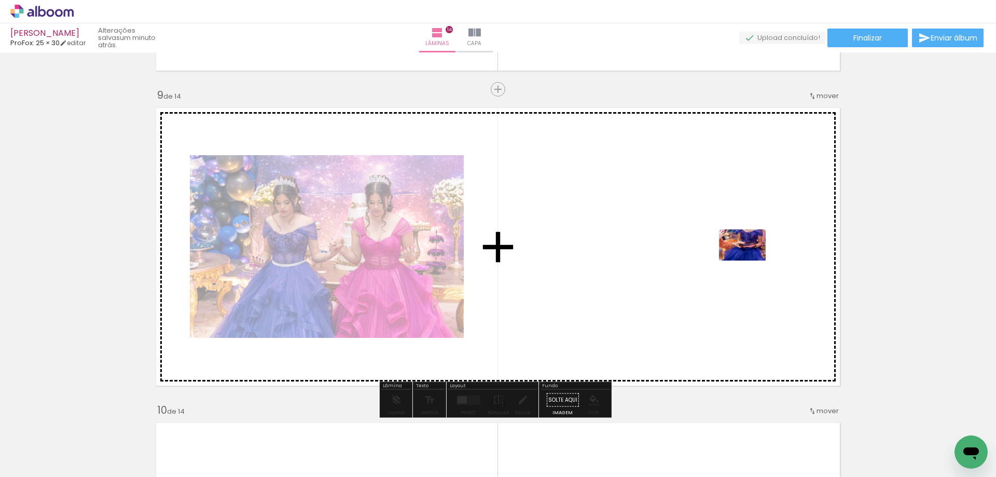
drag, startPoint x: 845, startPoint y: 445, endPoint x: 745, endPoint y: 254, distance: 216.1
click at [745, 254] on quentale-workspace at bounding box center [498, 238] width 996 height 477
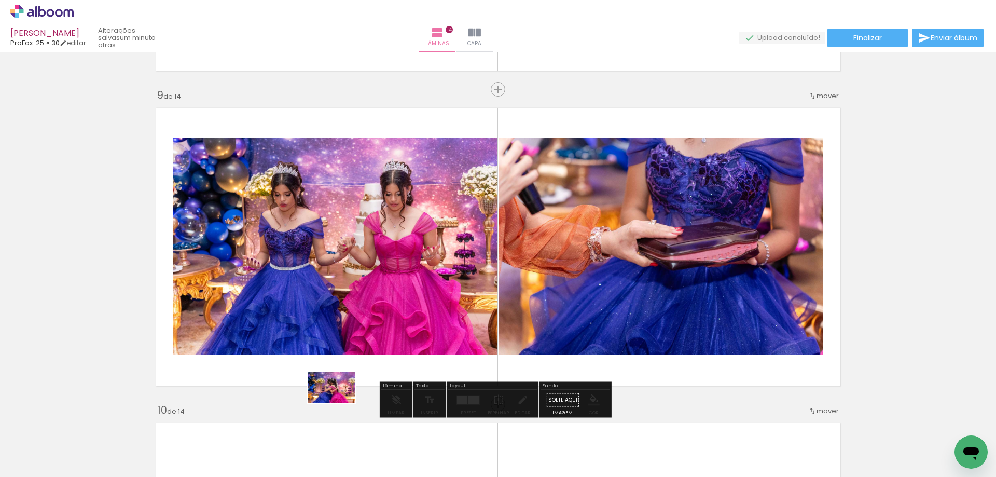
drag, startPoint x: 911, startPoint y: 452, endPoint x: 339, endPoint y: 403, distance: 573.9
click at [339, 403] on quentale-workspace at bounding box center [498, 238] width 996 height 477
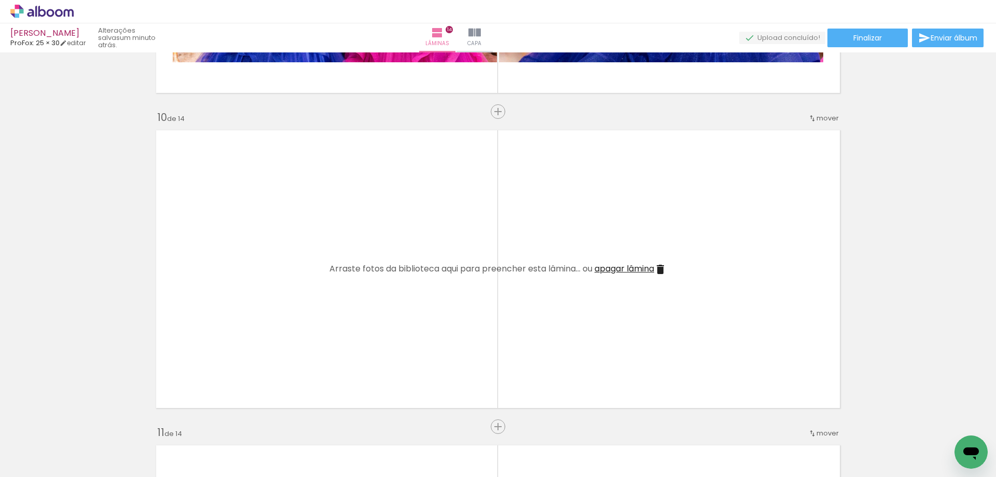
scroll to position [2812, 0]
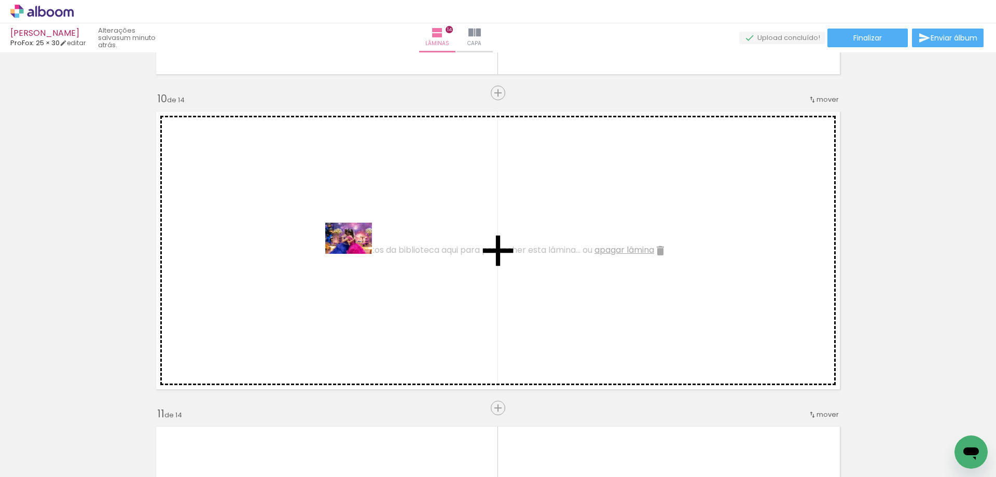
drag, startPoint x: 902, startPoint y: 444, endPoint x: 355, endPoint y: 252, distance: 579.4
click at [355, 252] on quentale-workspace at bounding box center [498, 238] width 996 height 477
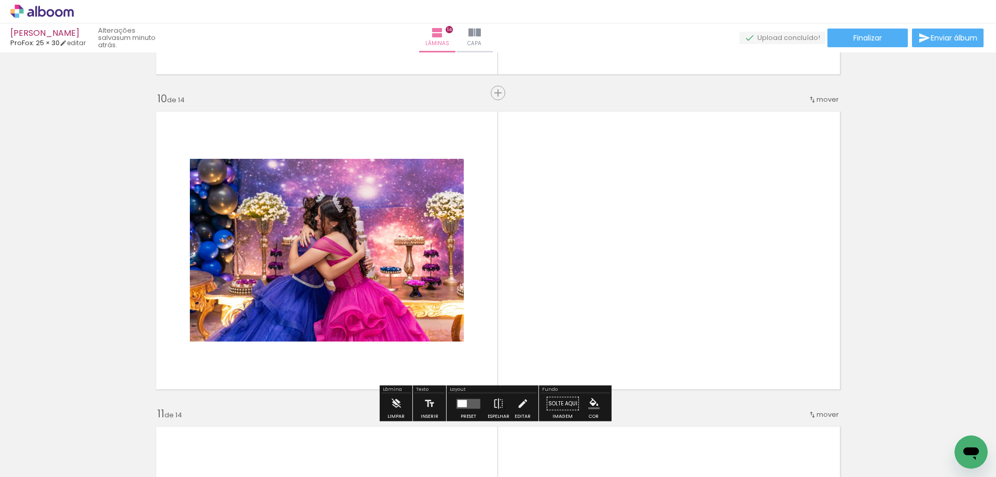
scroll to position [0, 534]
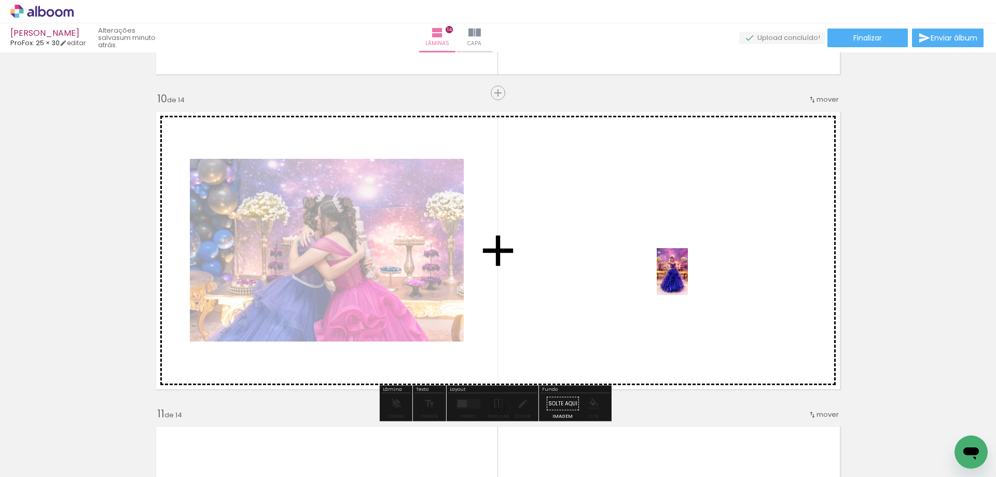
drag, startPoint x: 734, startPoint y: 441, endPoint x: 682, endPoint y: 268, distance: 180.9
click at [682, 269] on quentale-workspace at bounding box center [498, 238] width 996 height 477
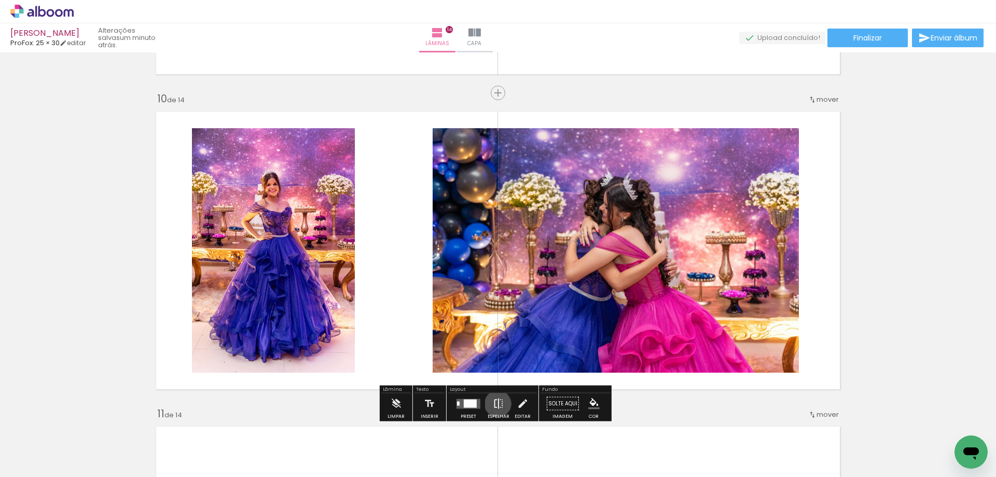
click at [496, 404] on iron-icon at bounding box center [498, 403] width 11 height 21
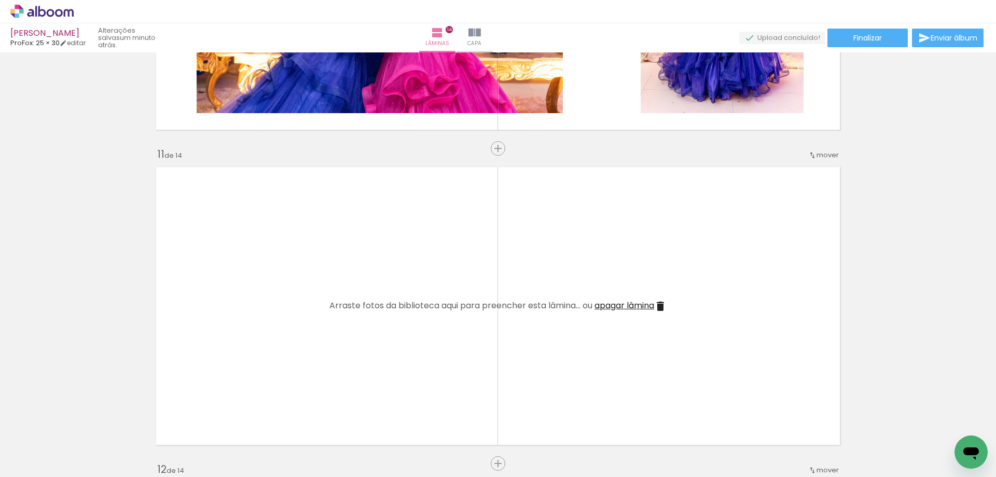
scroll to position [3123, 0]
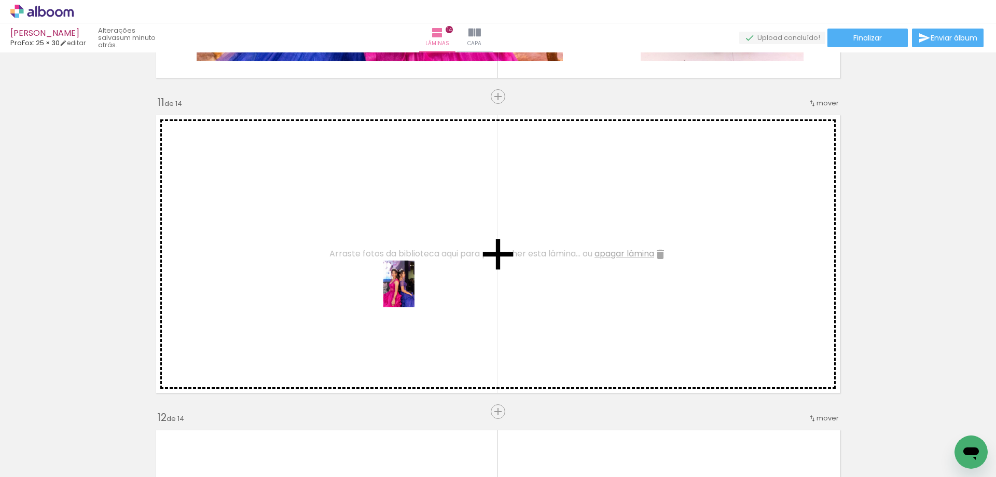
drag, startPoint x: 787, startPoint y: 439, endPoint x: 399, endPoint y: 281, distance: 419.2
click at [399, 285] on quentale-workspace at bounding box center [498, 238] width 996 height 477
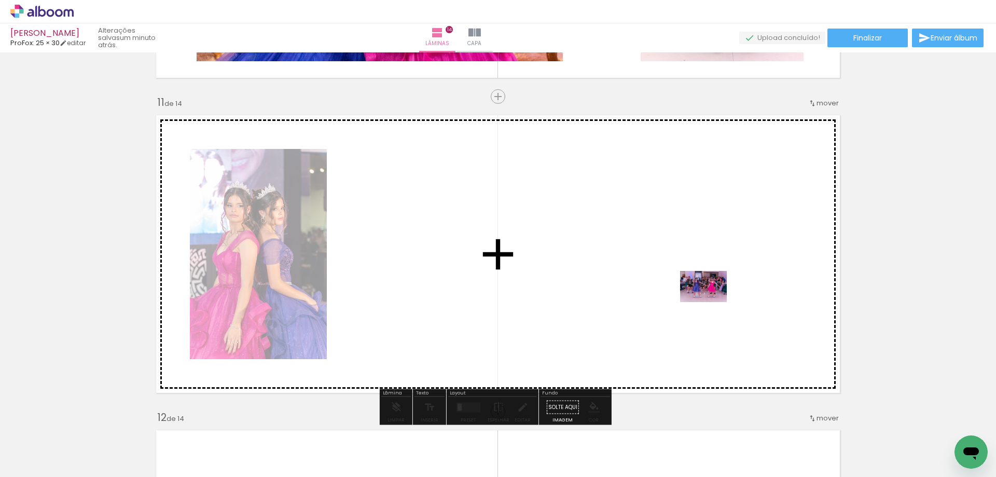
drag, startPoint x: 843, startPoint y: 444, endPoint x: 688, endPoint y: 283, distance: 223.9
click at [688, 283] on quentale-workspace at bounding box center [498, 238] width 996 height 477
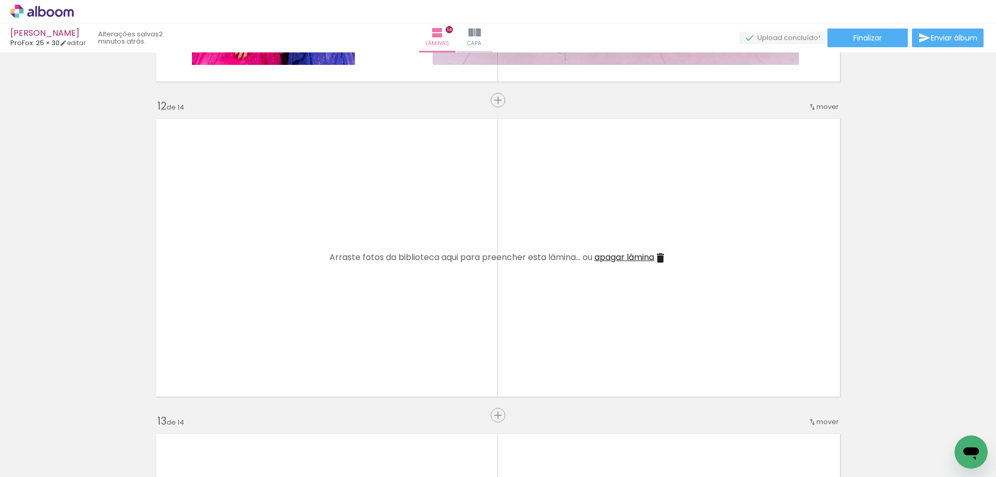
scroll to position [0, 796]
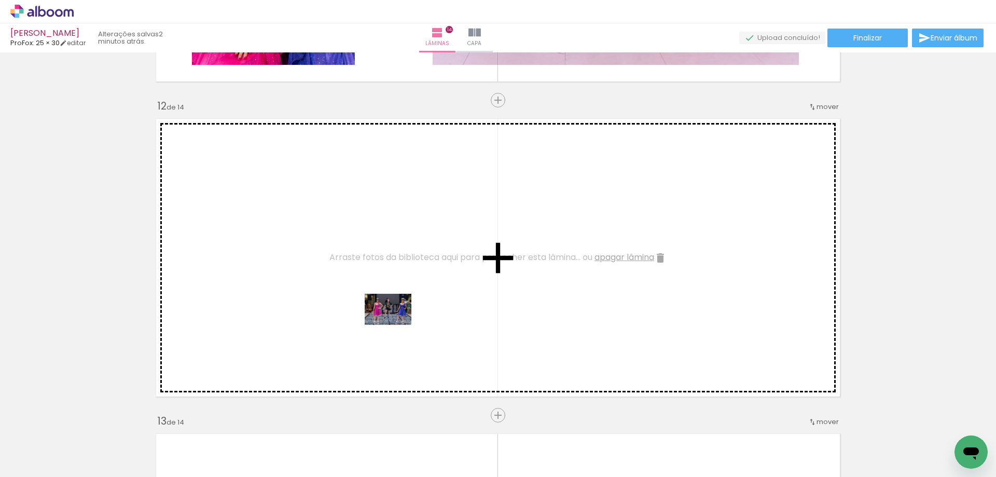
drag, startPoint x: 654, startPoint y: 443, endPoint x: 371, endPoint y: 298, distance: 317.7
click at [371, 298] on quentale-workspace at bounding box center [498, 238] width 996 height 477
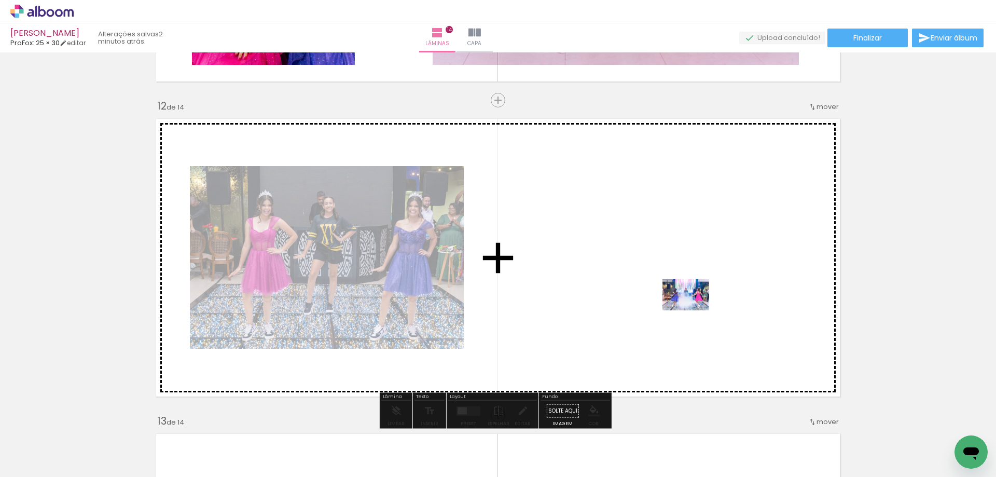
drag, startPoint x: 704, startPoint y: 449, endPoint x: 694, endPoint y: 310, distance: 139.5
click at [694, 310] on quentale-workspace at bounding box center [498, 238] width 996 height 477
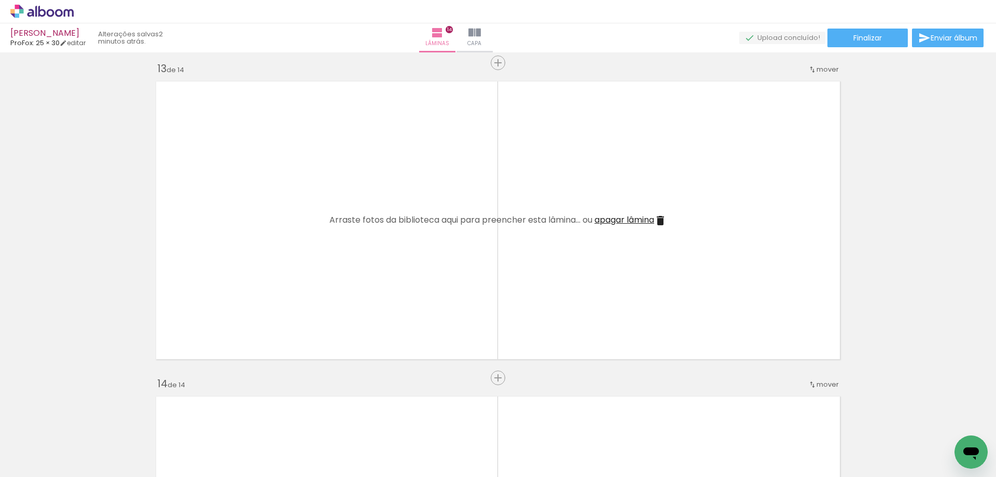
scroll to position [3798, 0]
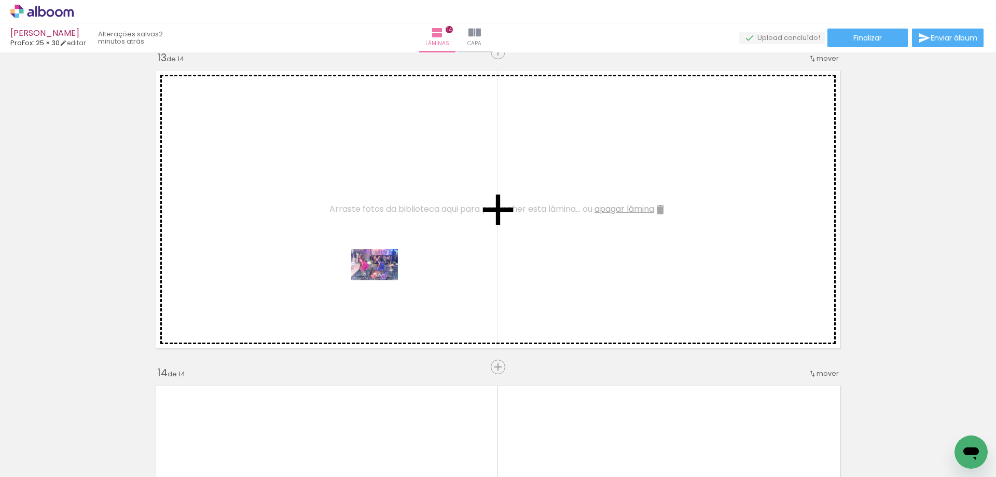
drag, startPoint x: 761, startPoint y: 443, endPoint x: 352, endPoint y: 264, distance: 446.4
click at [352, 264] on quentale-workspace at bounding box center [498, 238] width 996 height 477
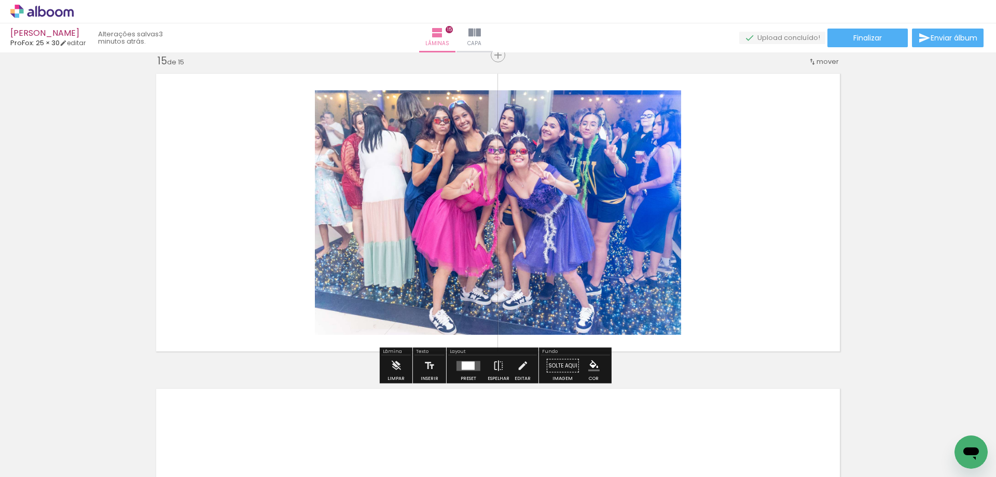
scroll to position [4411, 0]
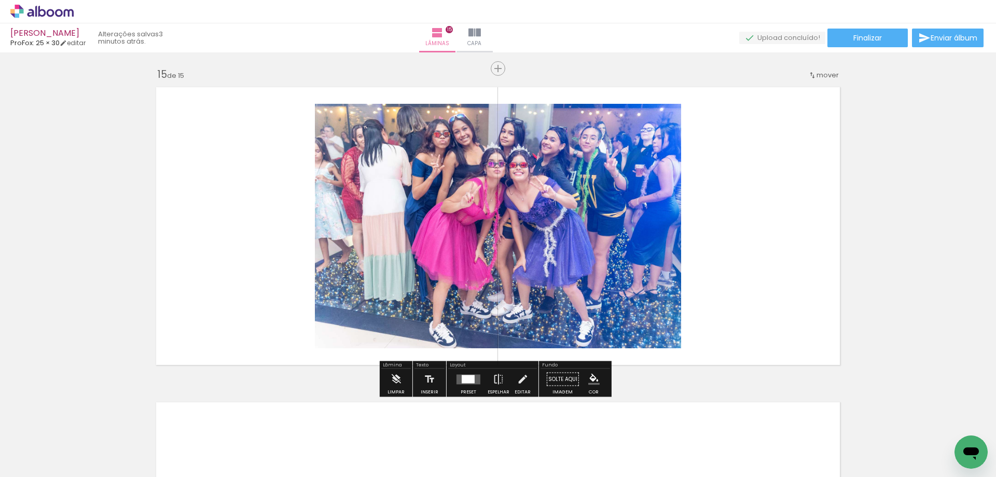
click at [462, 380] on div at bounding box center [468, 379] width 13 height 8
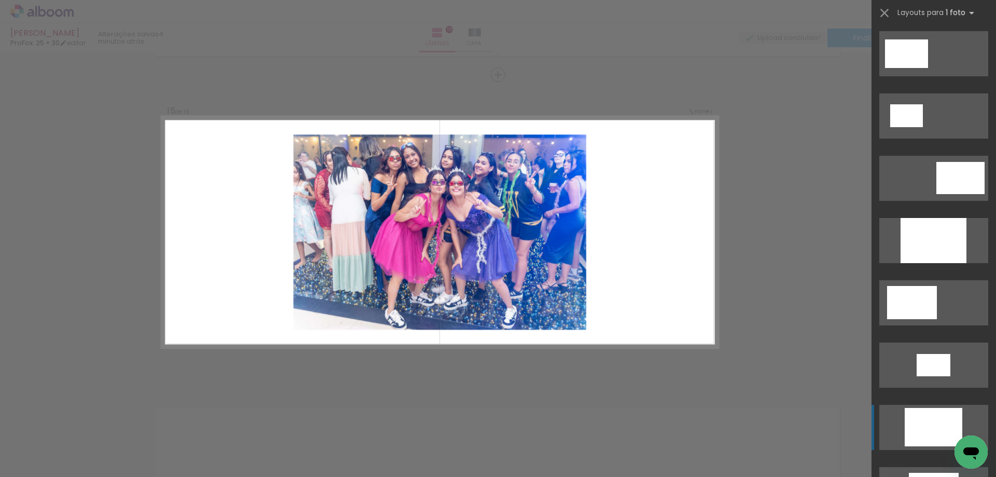
scroll to position [0, 0]
click at [923, 421] on div at bounding box center [934, 427] width 58 height 38
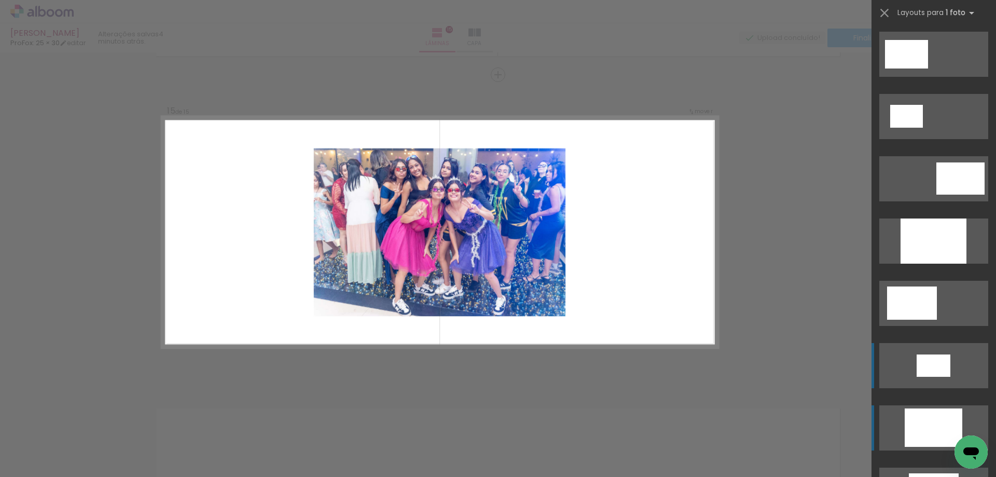
scroll to position [0, 790]
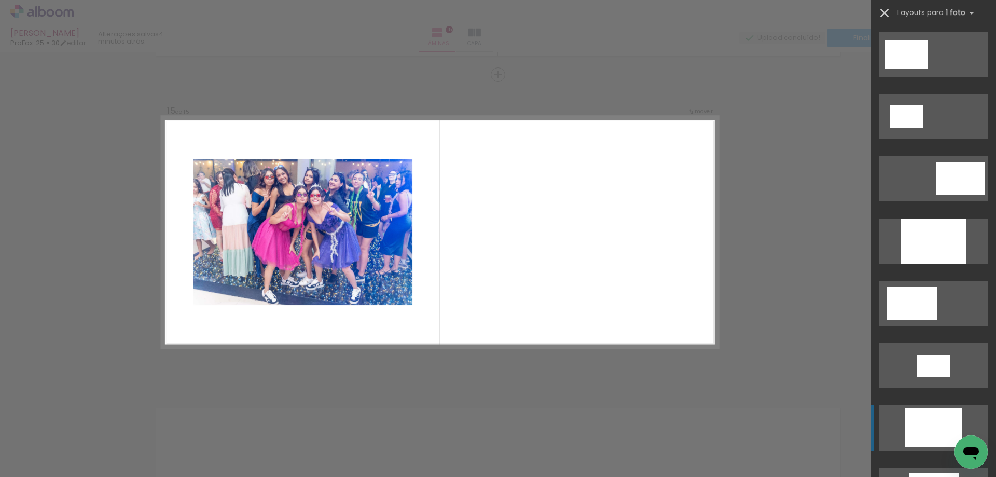
click at [886, 13] on iron-icon at bounding box center [885, 13] width 15 height 15
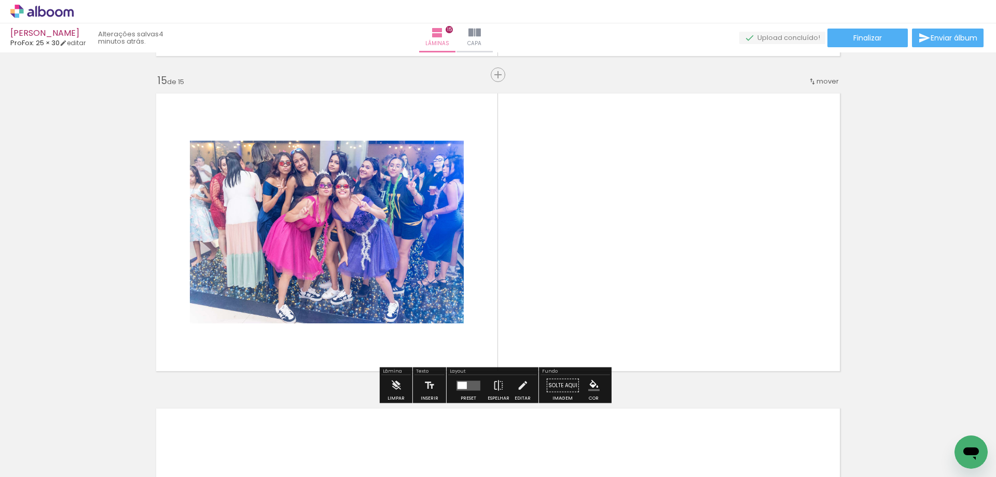
click at [458, 384] on div at bounding box center [462, 384] width 9 height 7
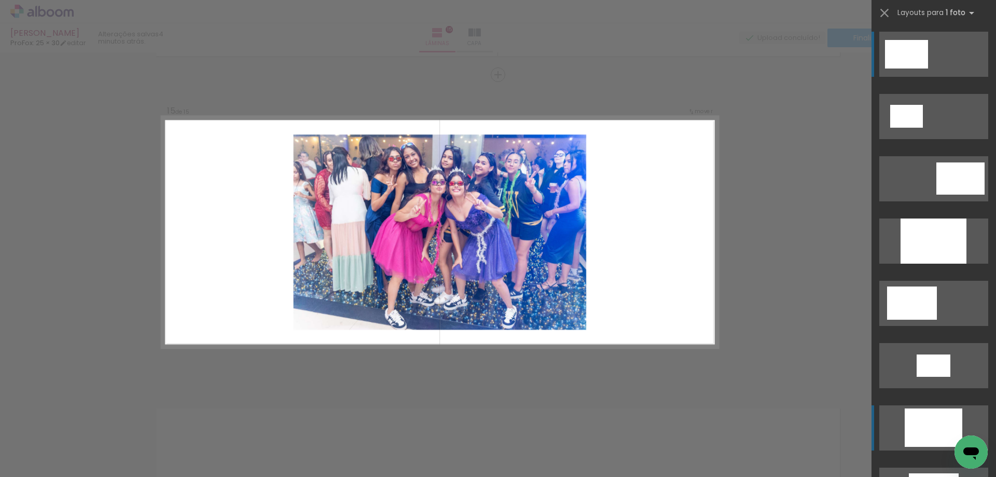
click at [921, 433] on div at bounding box center [934, 427] width 58 height 38
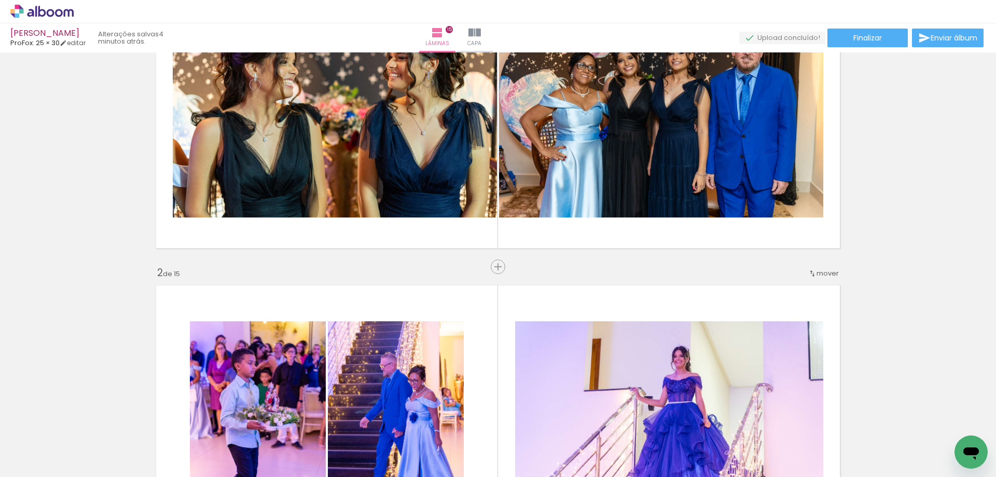
scroll to position [0, 0]
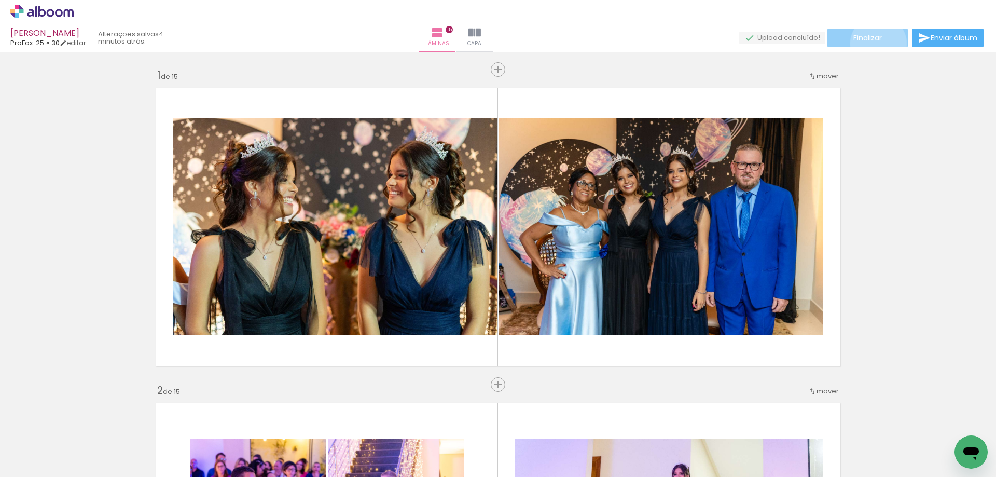
click at [875, 44] on paper-button "Finalizar" at bounding box center [868, 38] width 80 height 19
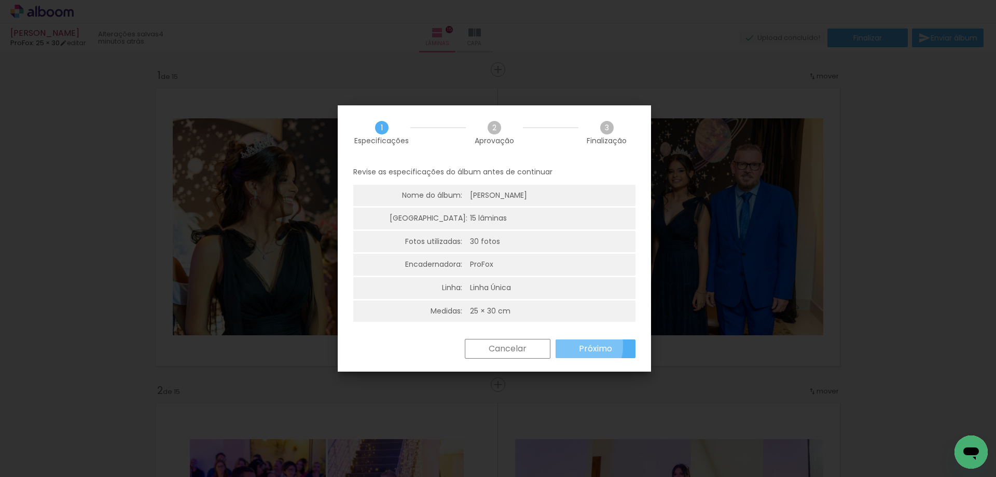
click at [573, 345] on paper-button "Próximo" at bounding box center [596, 348] width 80 height 19
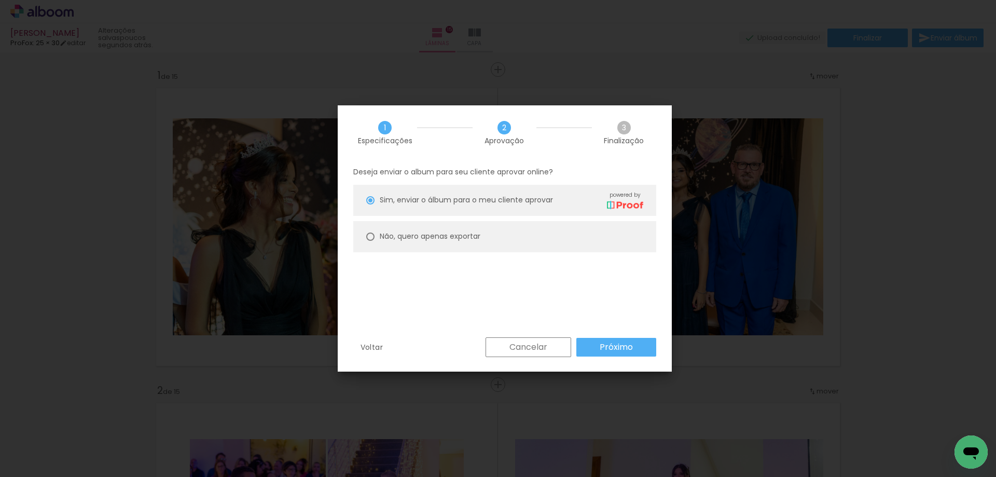
click at [0, 0] on slot "Não, quero apenas exportar" at bounding box center [0, 0] width 0 height 0
type paper-radio-button "on"
click at [598, 348] on paper-button "Próximo" at bounding box center [617, 347] width 80 height 19
type input "Alta, 300 DPI"
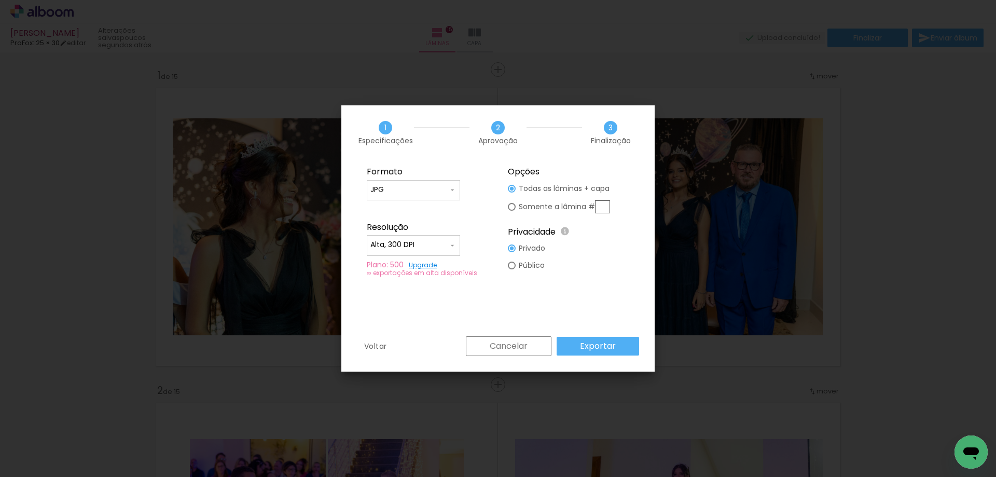
click at [0, 0] on slot "Exportar" at bounding box center [0, 0] width 0 height 0
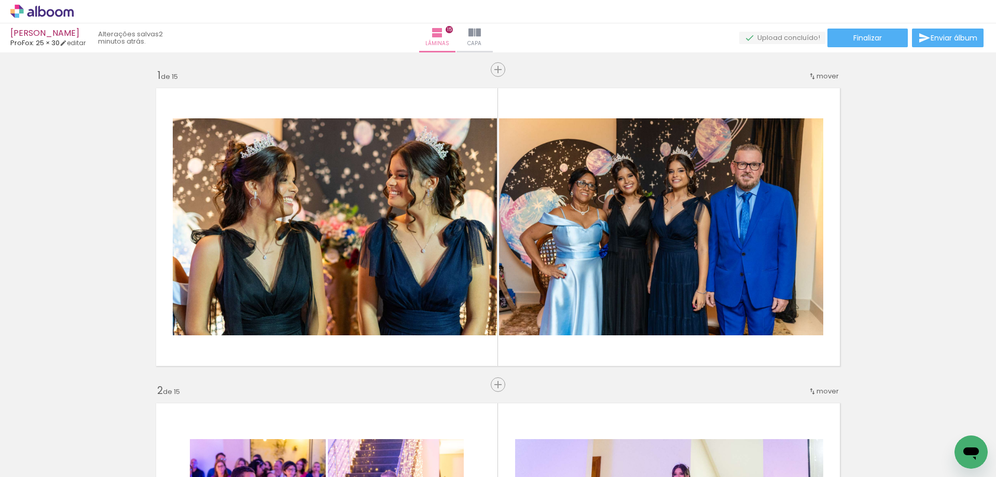
scroll to position [0, 790]
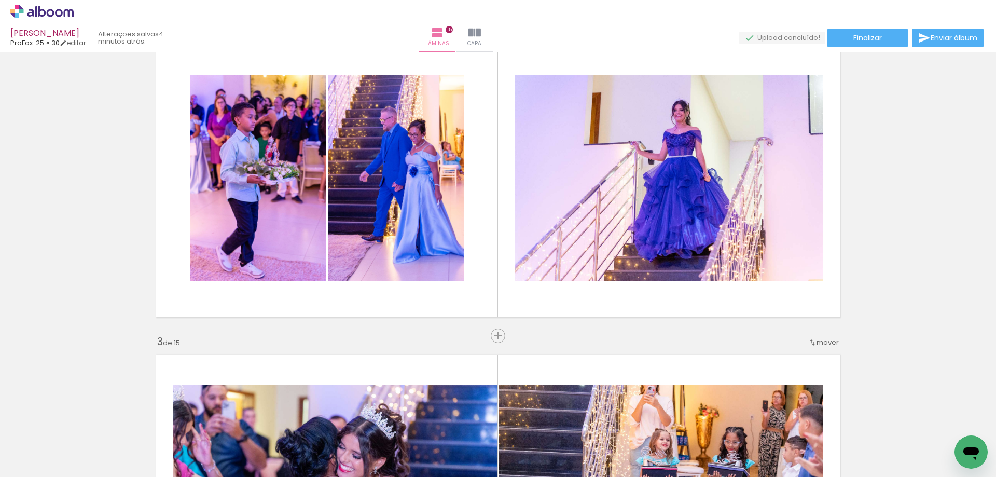
scroll to position [363, 0]
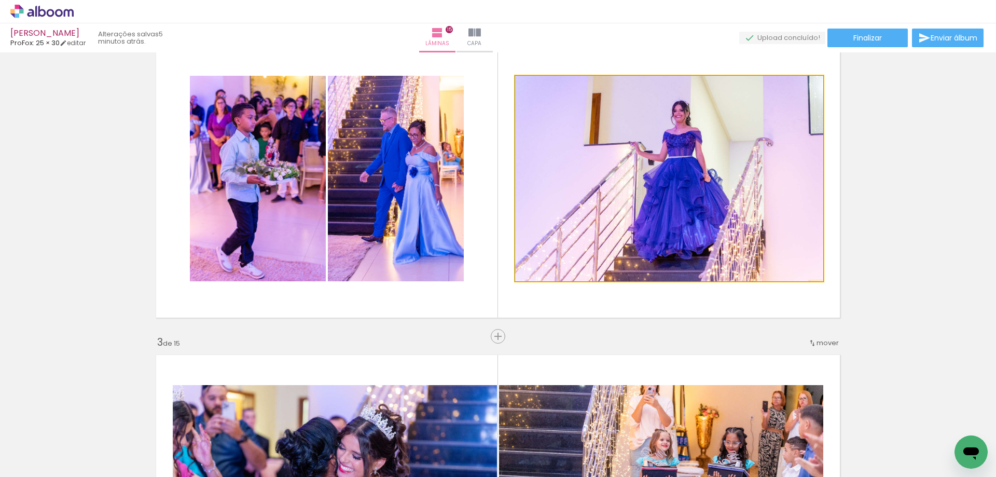
click at [637, 169] on quentale-photo at bounding box center [669, 178] width 308 height 205
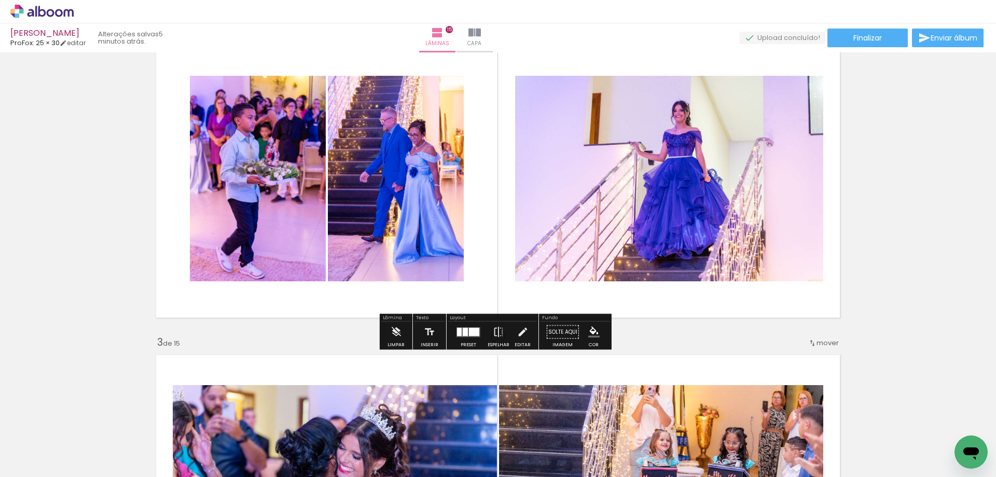
click at [628, 166] on quentale-photo at bounding box center [669, 178] width 308 height 205
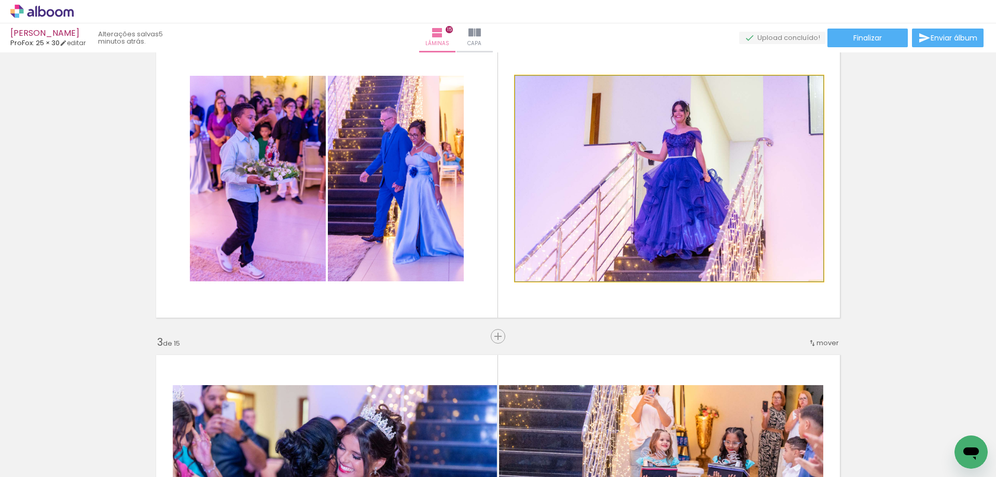
click at [669, 170] on quentale-photo at bounding box center [669, 178] width 308 height 205
